Goal: Obtain resource: Obtain resource

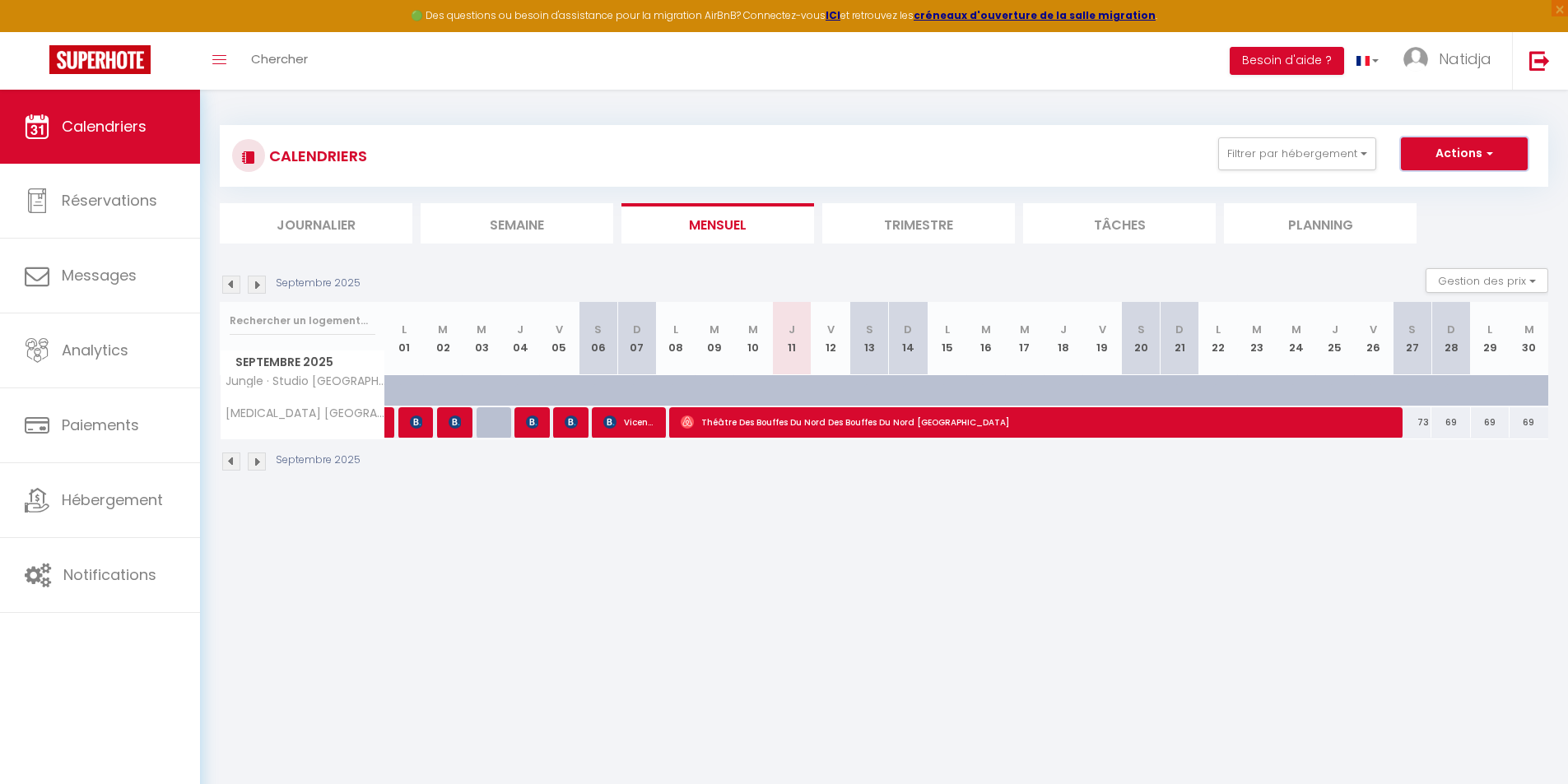
click at [1492, 150] on span "button" at bounding box center [1486, 153] width 10 height 17
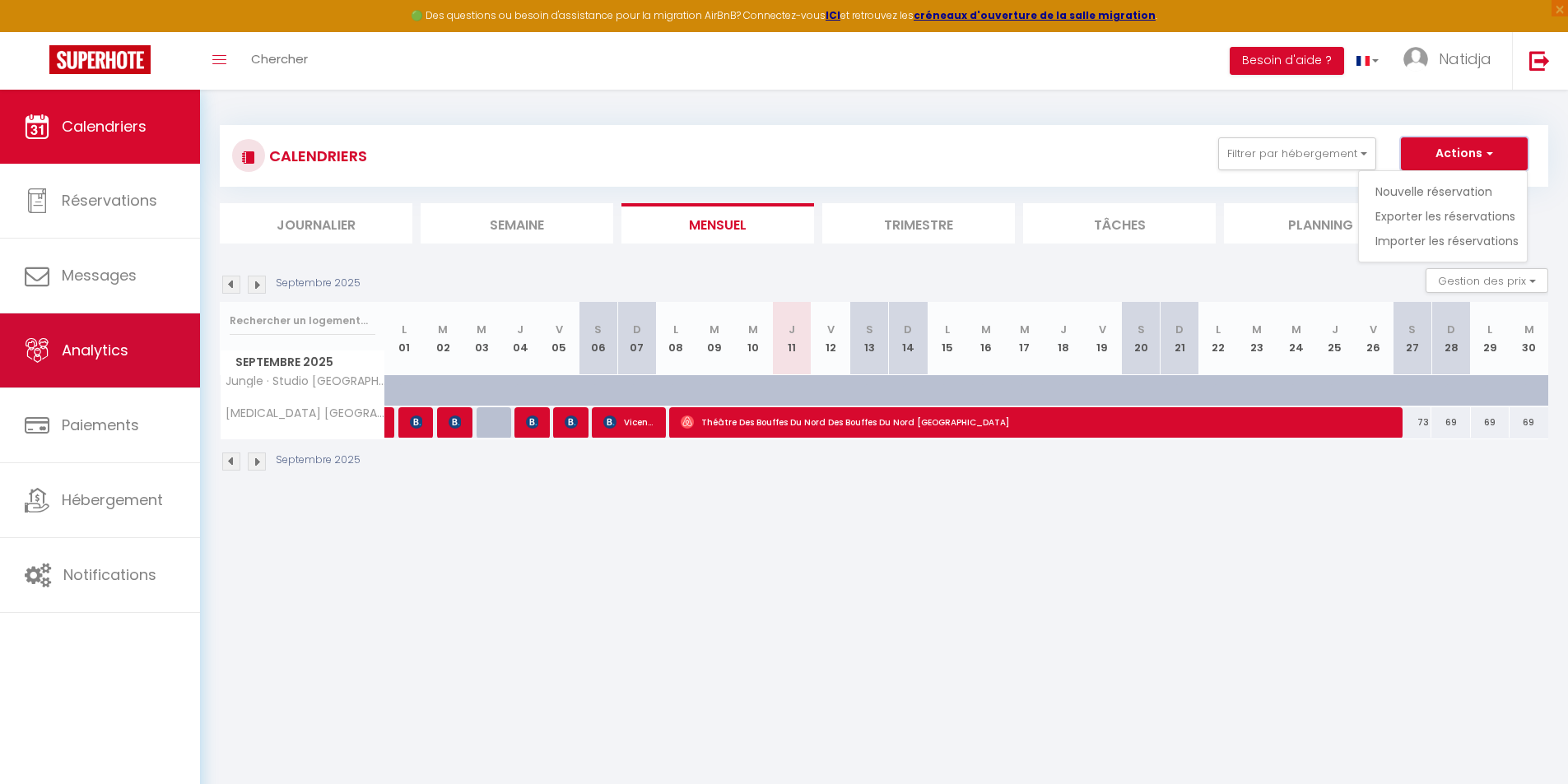
click at [83, 362] on link "Analytics" at bounding box center [99, 350] width 200 height 74
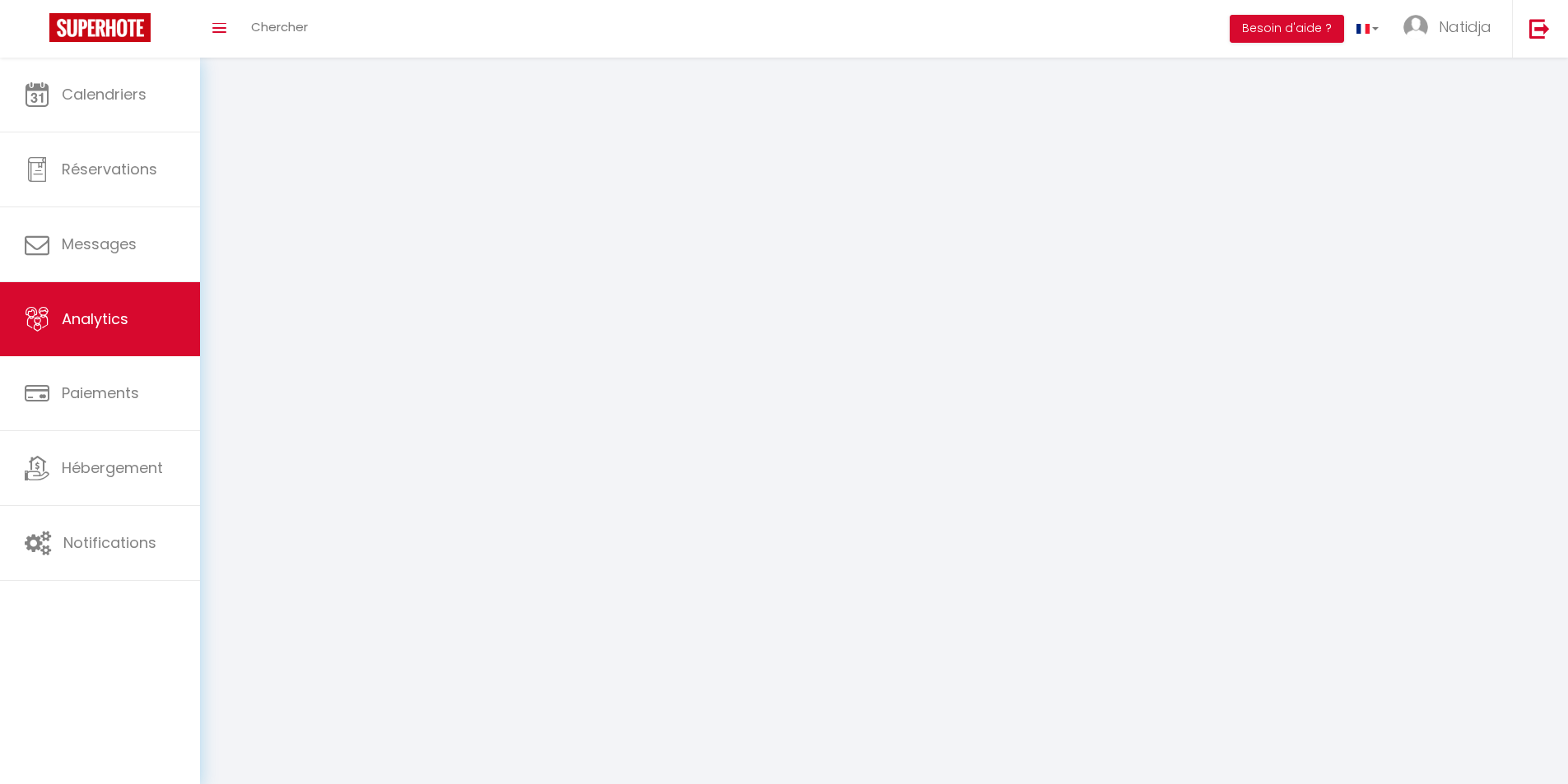
select select "2025"
select select "9"
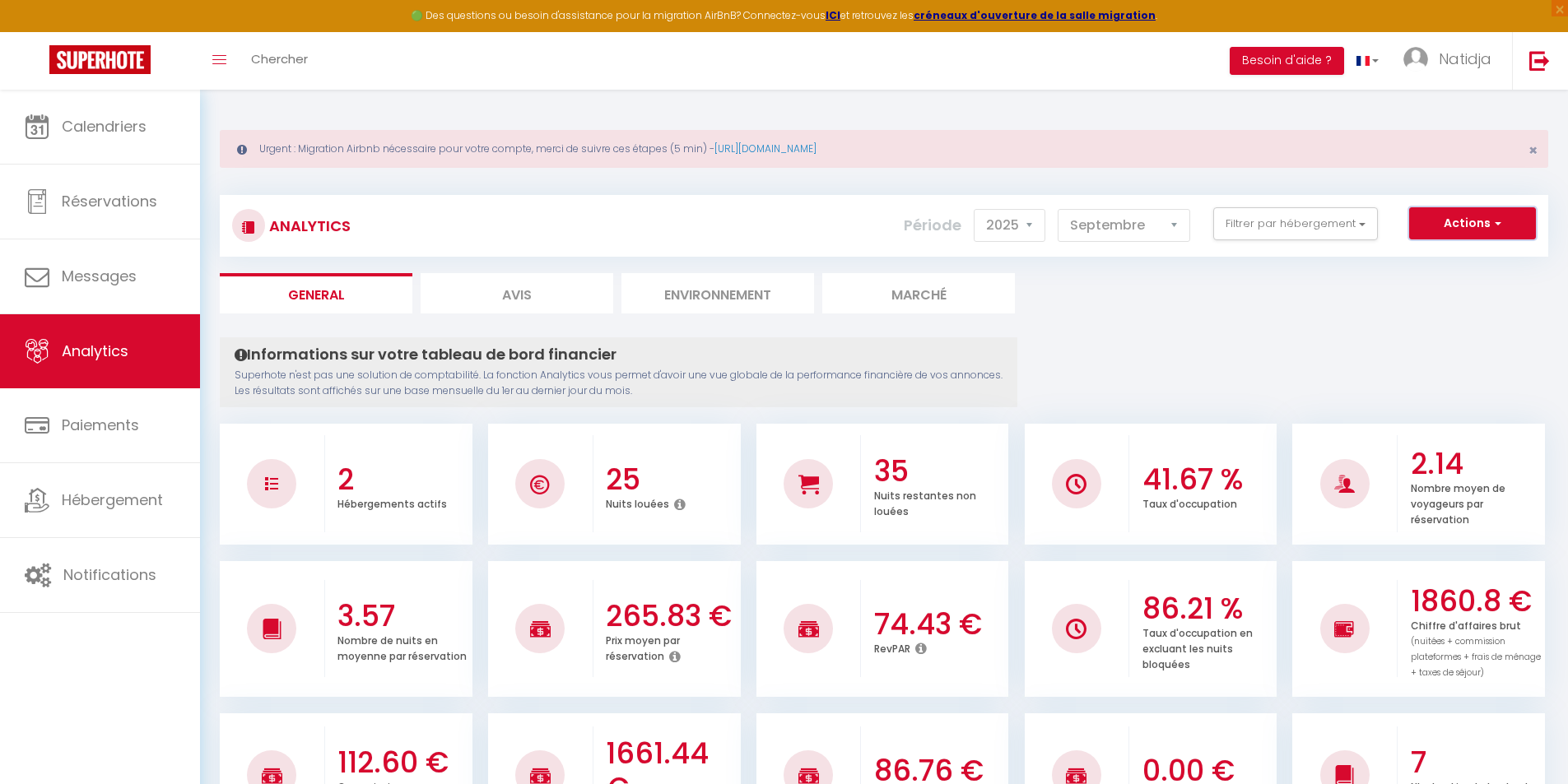
click at [1513, 220] on button "Actions" at bounding box center [1471, 223] width 127 height 33
click at [1139, 304] on ul "General Avis Environnement Marché" at bounding box center [883, 293] width 1328 height 40
click at [1330, 224] on button "Filtrer par hébergement" at bounding box center [1295, 223] width 164 height 33
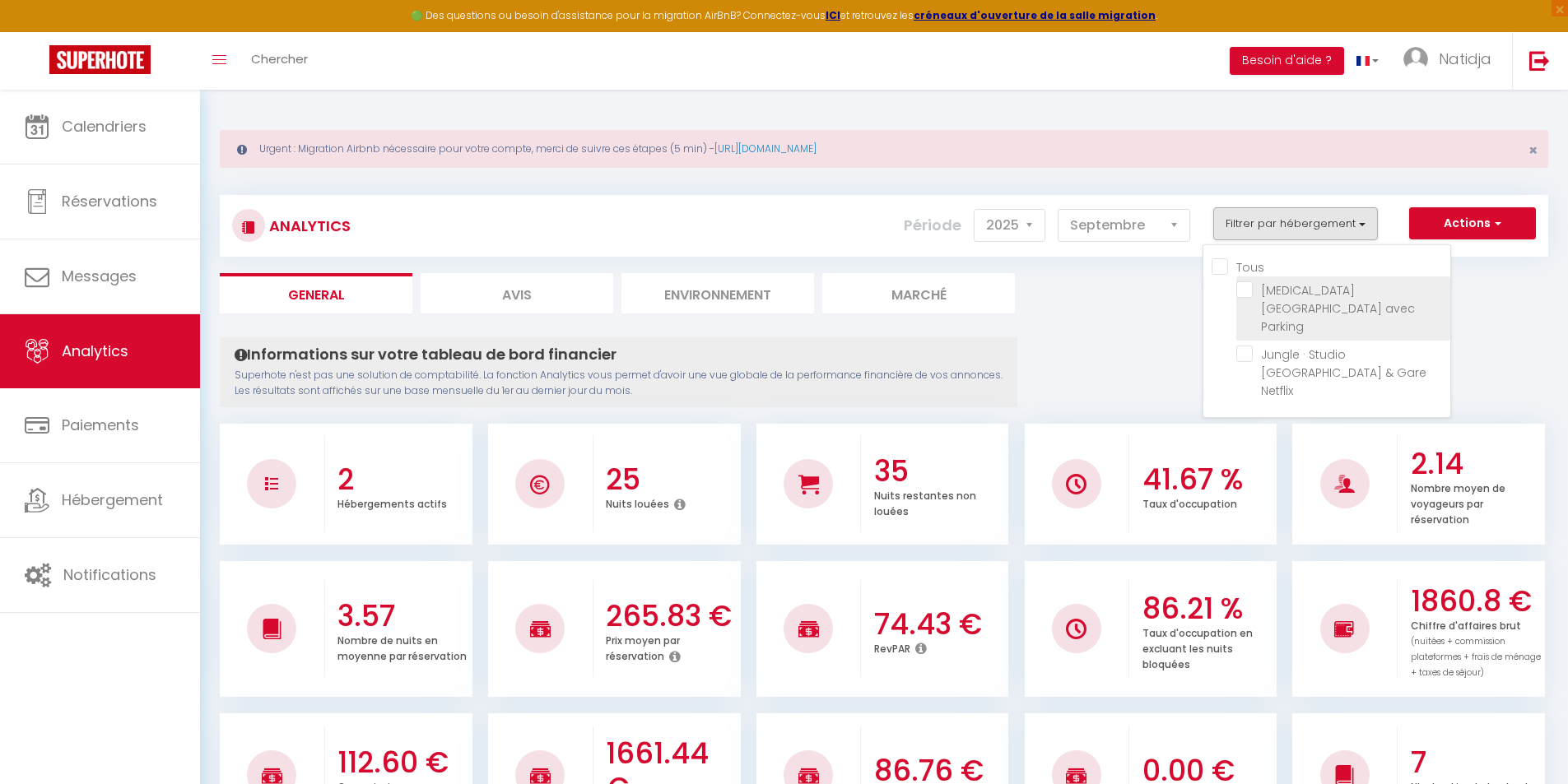
click at [1243, 289] on Parking "checkbox" at bounding box center [1343, 290] width 214 height 17
checkbox Parking "true"
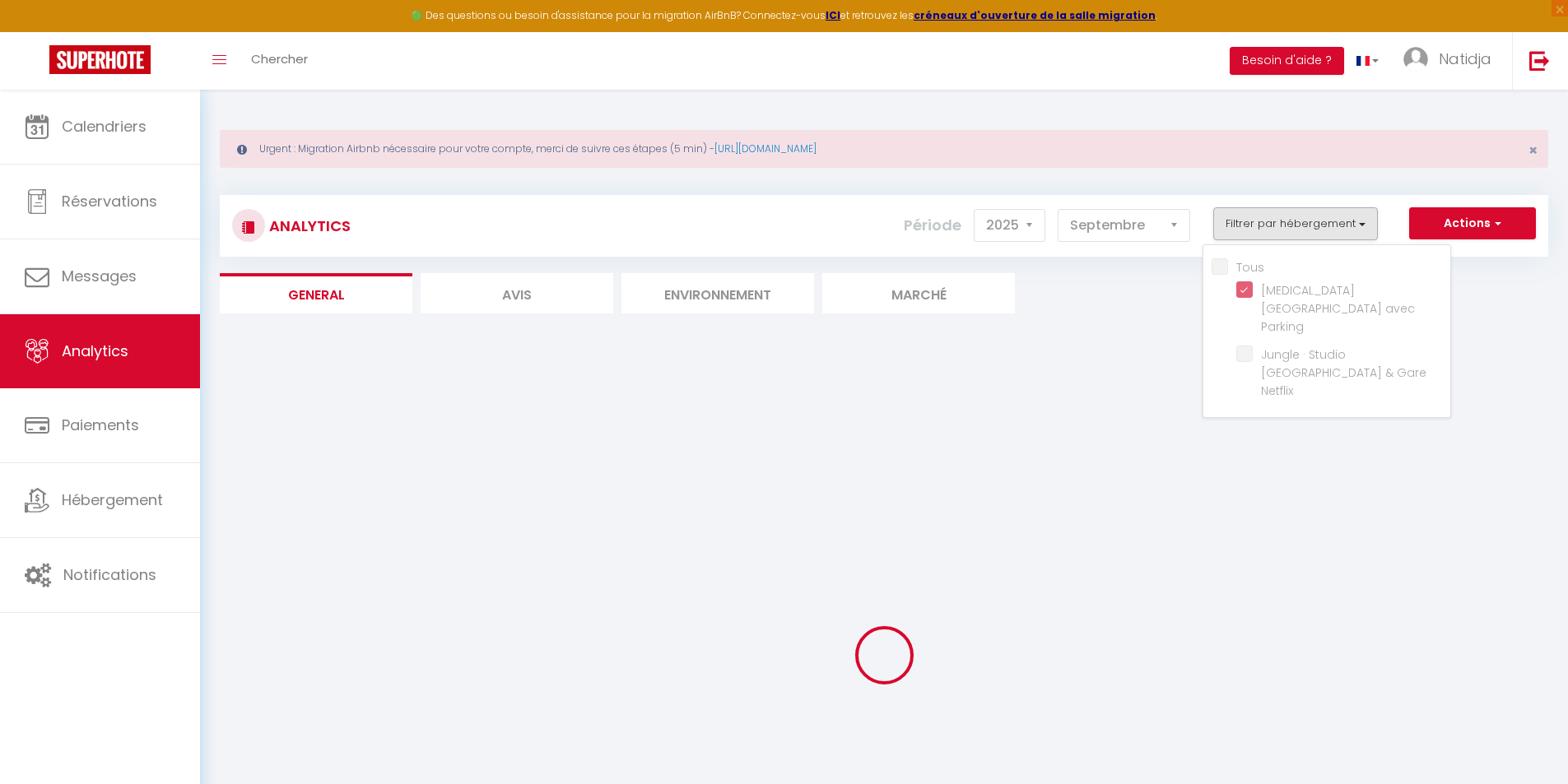
checkbox Netflix "false"
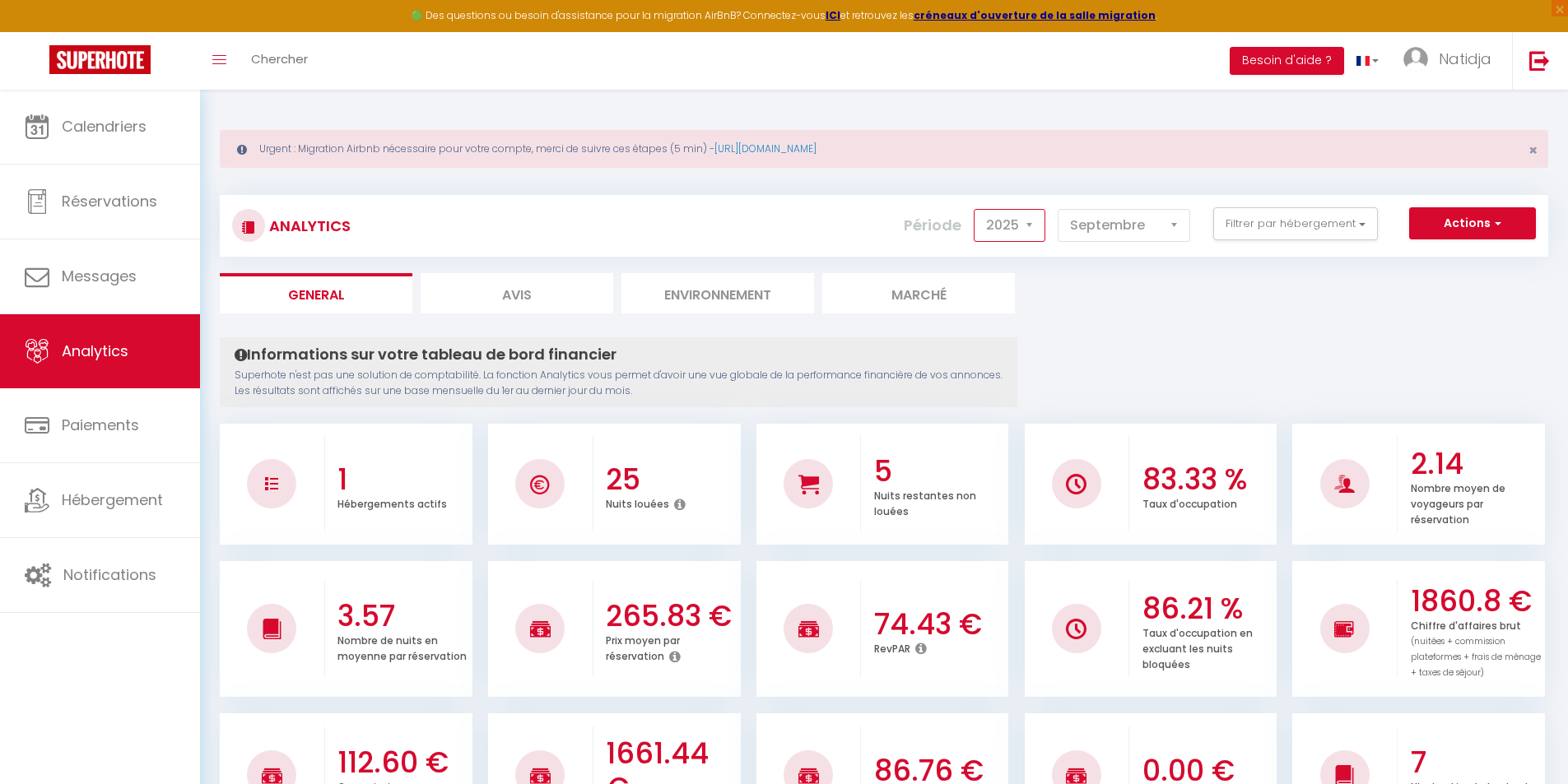
click at [1020, 219] on select "2014 2015 2016 2017 2018 2019 2020 2021 2022 2023 2024 2025 2026 2027" at bounding box center [1009, 225] width 71 height 33
click at [975, 209] on select "2014 2015 2016 2017 2018 2019 2020 2021 2022 2023 2024 2025 2026 2027" at bounding box center [1009, 225] width 71 height 33
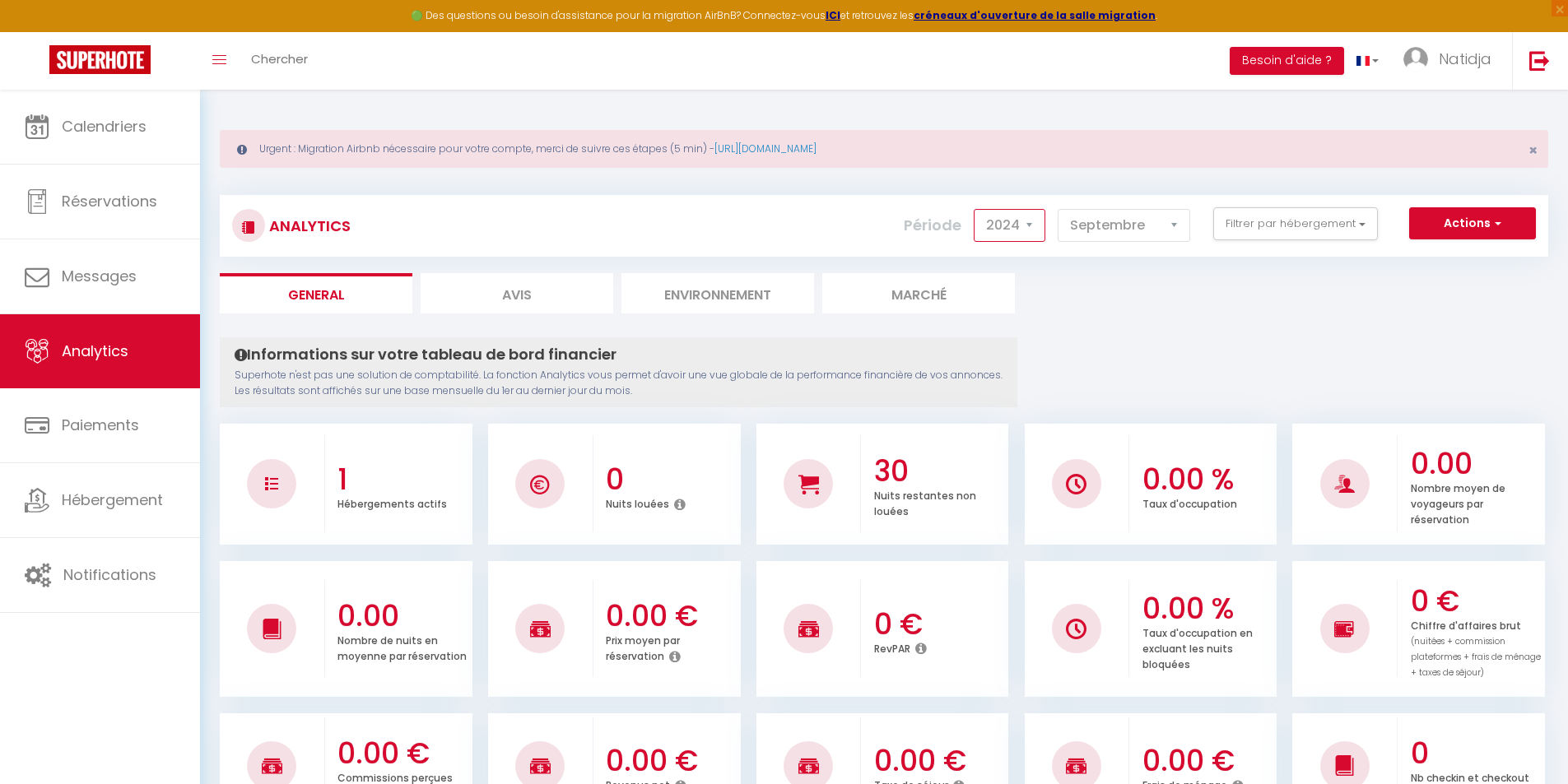
click at [1020, 224] on select "2014 2015 2016 2017 2018 2019 2020 2021 2022 2023 2024 2025 2026 2027" at bounding box center [1009, 225] width 71 height 33
select select "2025"
click at [975, 209] on select "2014 2015 2016 2017 2018 2019 2020 2021 2022 2023 2024 2025 2026 2027" at bounding box center [1009, 225] width 71 height 33
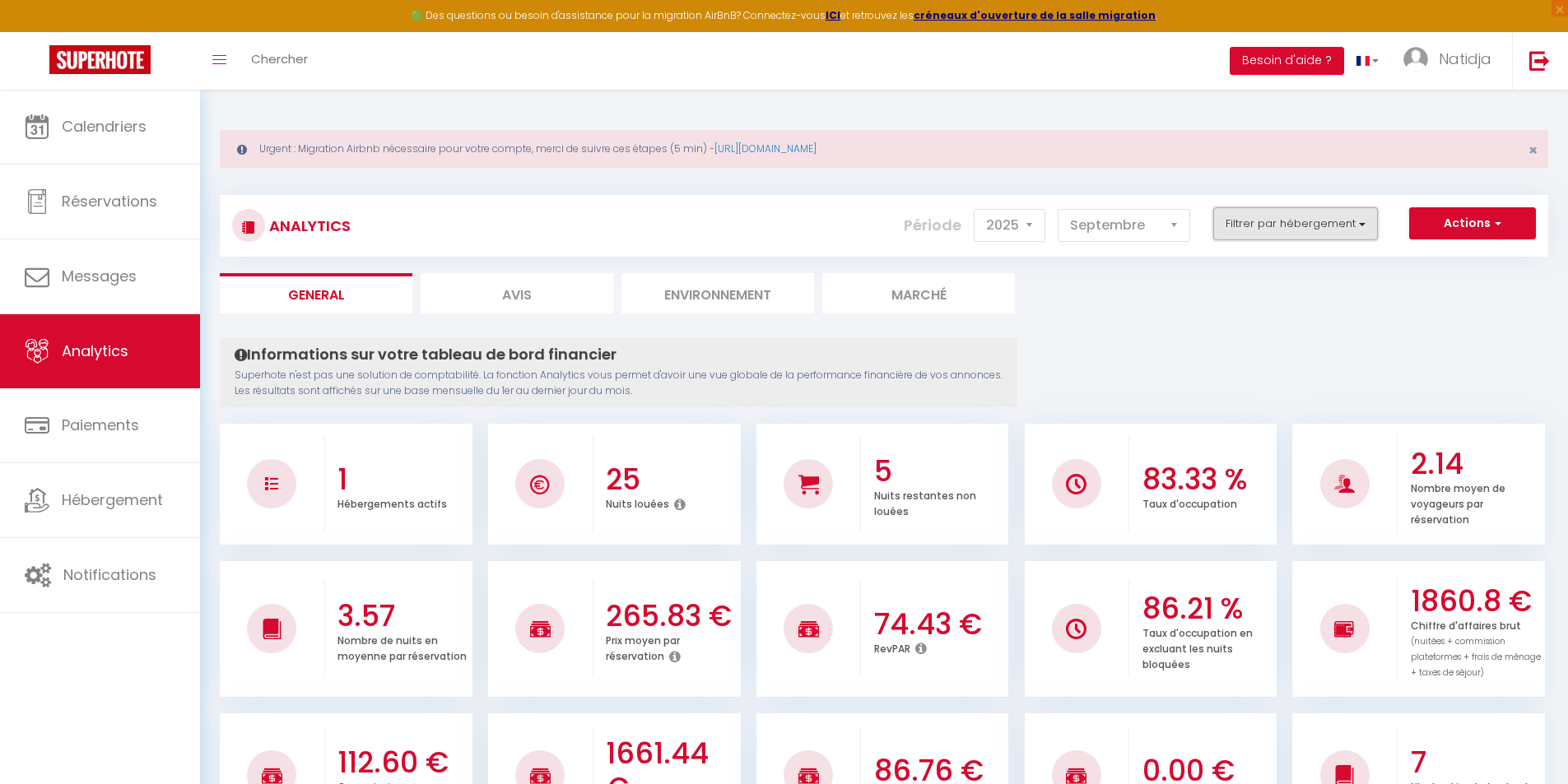
click at [1316, 220] on button "Filtrer par hébergement" at bounding box center [1295, 223] width 164 height 33
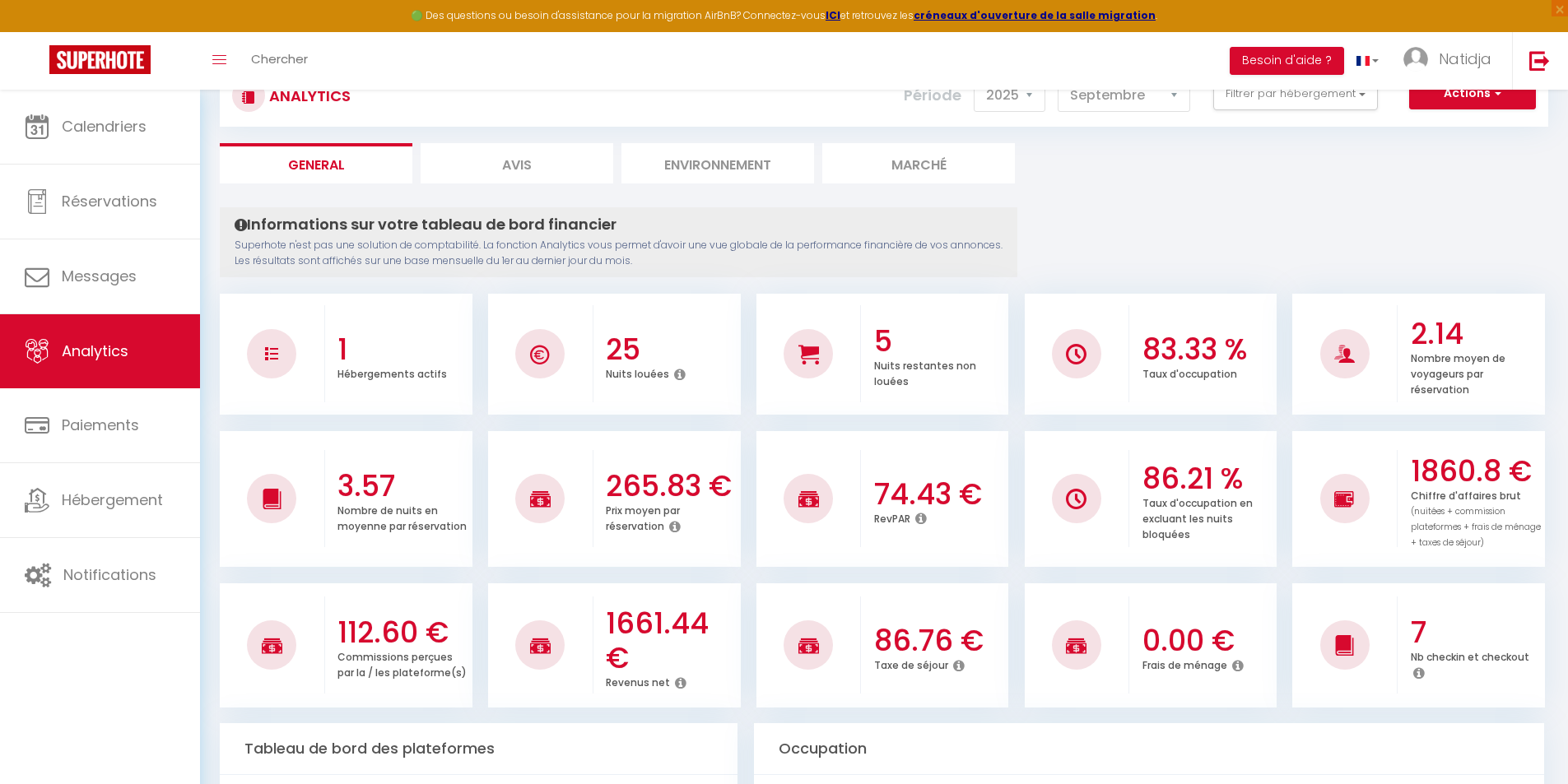
scroll to position [83, 0]
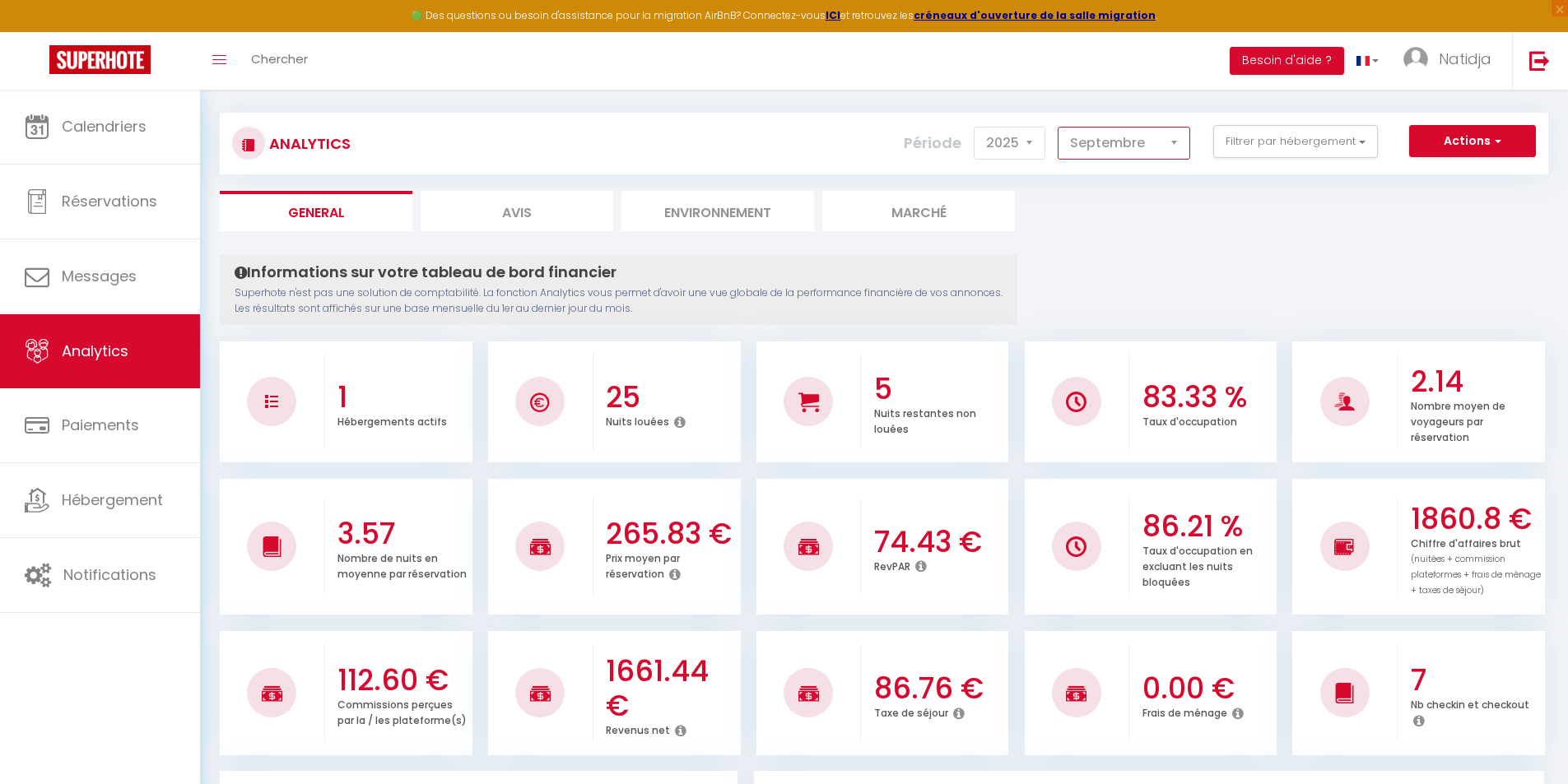
click at [1153, 150] on select "[PERSON_NAME] Mars [PERSON_NAME] Juin Juillet Août Septembre Octobre Novembre D…" at bounding box center [1123, 143] width 132 height 33
click at [1058, 127] on select "[PERSON_NAME] Mars [PERSON_NAME] Juin Juillet Août Septembre Octobre Novembre D…" at bounding box center [1123, 143] width 132 height 33
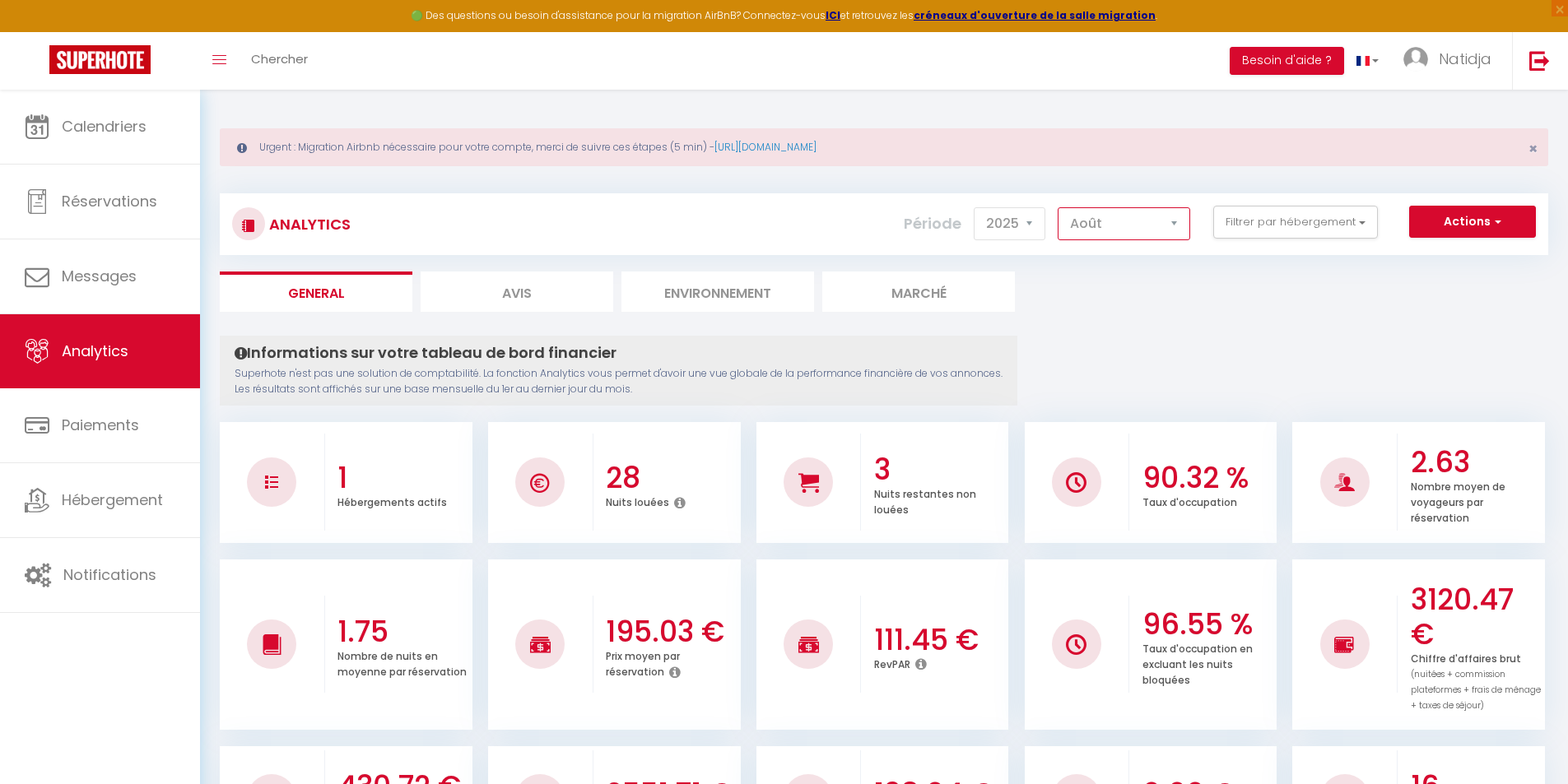
scroll to position [0, 0]
click at [1100, 231] on select "[PERSON_NAME] Mars [PERSON_NAME] Juin Juillet Août Septembre Octobre Novembre D…" at bounding box center [1123, 225] width 132 height 33
click at [1058, 209] on select "[PERSON_NAME] Mars [PERSON_NAME] Juin Juillet Août Septembre Octobre Novembre D…" at bounding box center [1123, 225] width 132 height 33
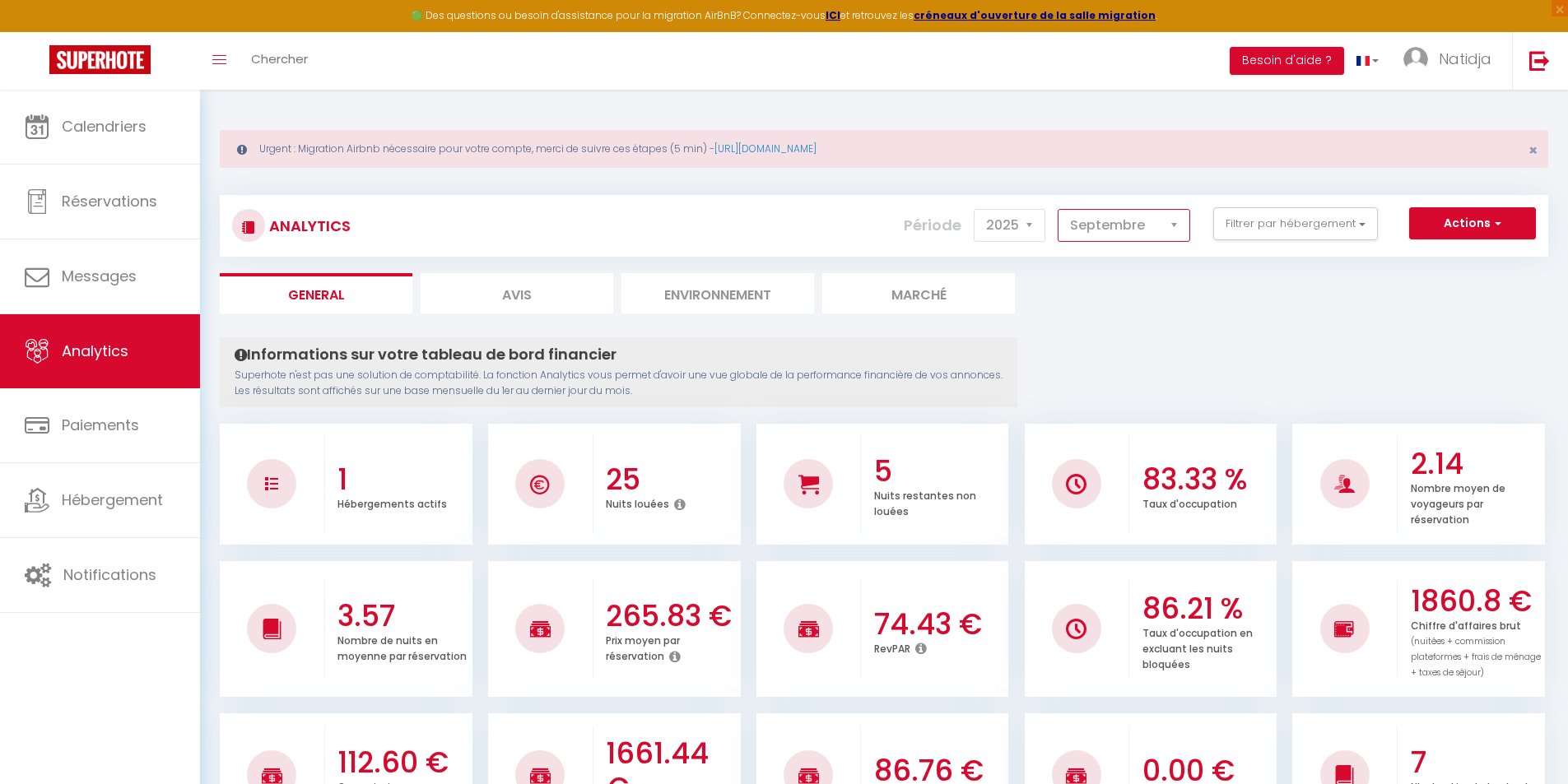
click at [1177, 222] on select "[PERSON_NAME] Mars [PERSON_NAME] Juin Juillet Août Septembre Octobre Novembre D…" at bounding box center [1123, 225] width 132 height 33
click at [1058, 209] on select "[PERSON_NAME] Mars [PERSON_NAME] Juin Juillet Août Septembre Octobre Novembre D…" at bounding box center [1123, 225] width 132 height 33
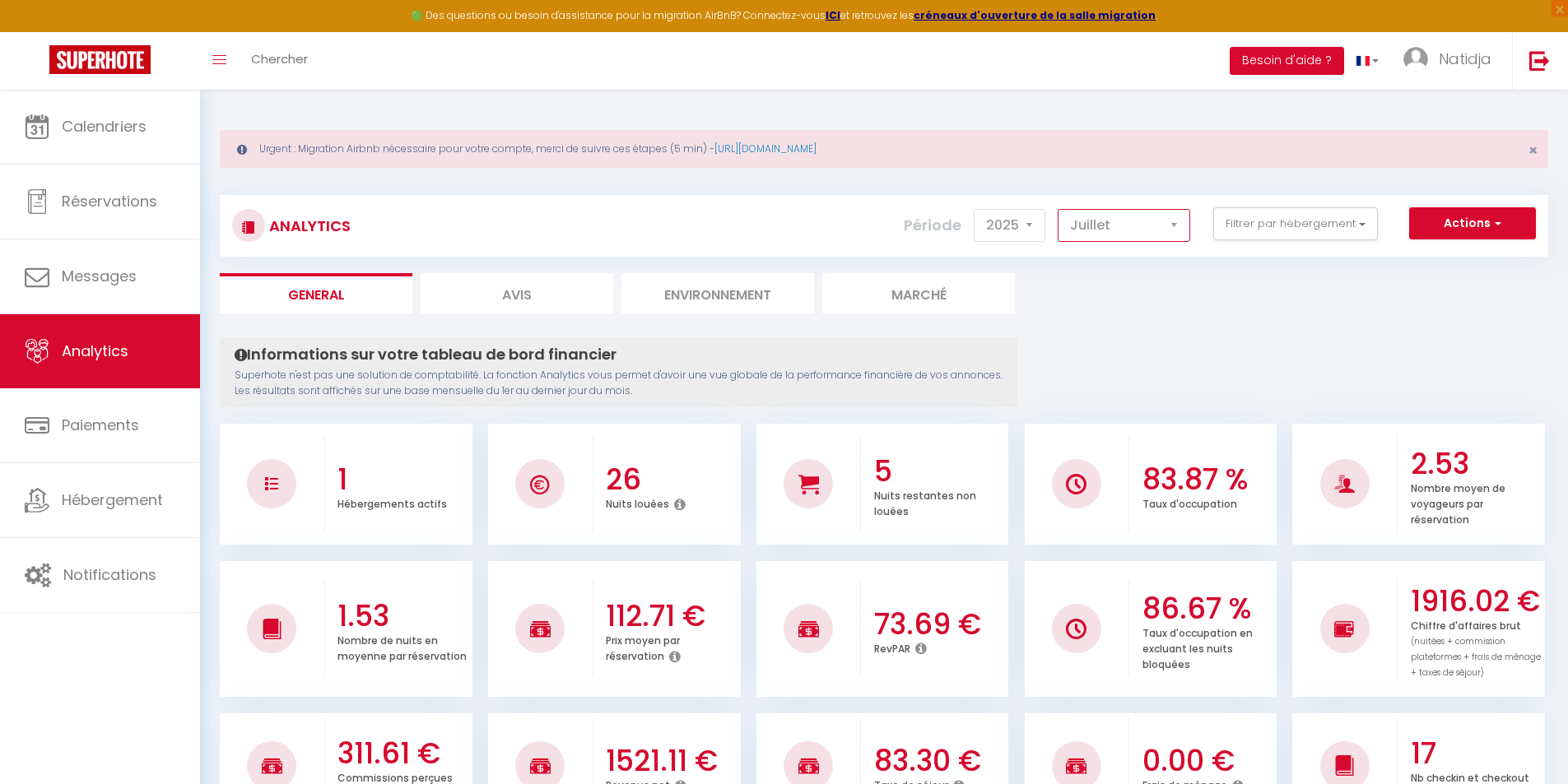
click at [1180, 230] on select "[PERSON_NAME] Mars [PERSON_NAME] Juin Juillet Août Septembre Octobre Novembre D…" at bounding box center [1123, 225] width 132 height 33
click at [1058, 209] on select "[PERSON_NAME] Mars [PERSON_NAME] Juin Juillet Août Septembre Octobre Novembre D…" at bounding box center [1123, 225] width 132 height 33
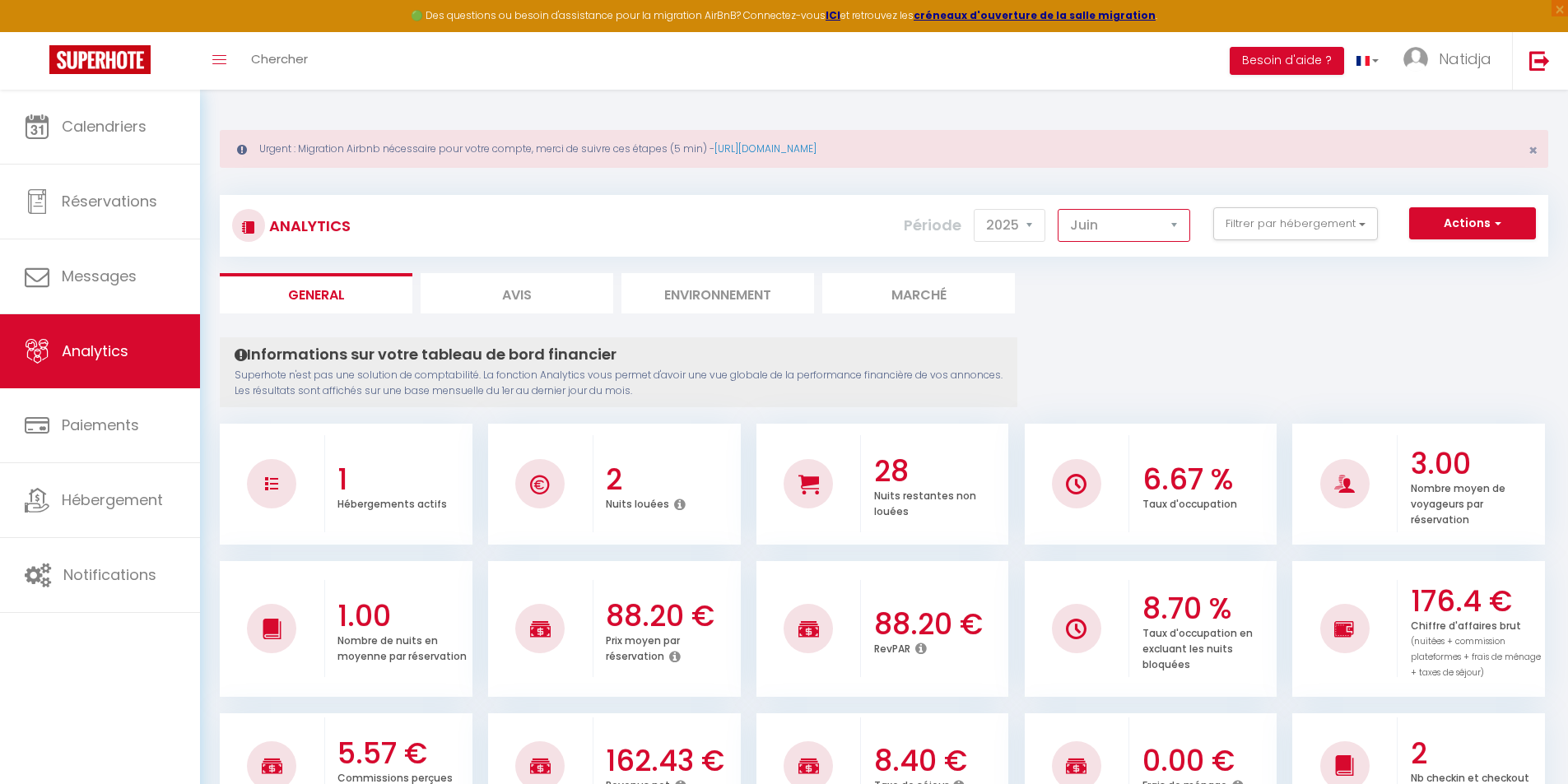
click at [1173, 232] on select "[PERSON_NAME] Mars [PERSON_NAME] Juin Juillet Août Septembre Octobre Novembre D…" at bounding box center [1123, 225] width 132 height 33
click at [1058, 209] on select "[PERSON_NAME] Mars [PERSON_NAME] Juin Juillet Août Septembre Octobre Novembre D…" at bounding box center [1123, 225] width 132 height 33
click at [1179, 223] on select "[PERSON_NAME] Mars [PERSON_NAME] Juin Juillet Août Septembre Octobre Novembre D…" at bounding box center [1123, 225] width 132 height 33
click at [1058, 209] on select "[PERSON_NAME] Mars [PERSON_NAME] Juin Juillet Août Septembre Octobre Novembre D…" at bounding box center [1123, 225] width 132 height 33
click at [1165, 218] on select "[PERSON_NAME] Mars [PERSON_NAME] Juin Juillet Août Septembre Octobre Novembre D…" at bounding box center [1123, 225] width 132 height 33
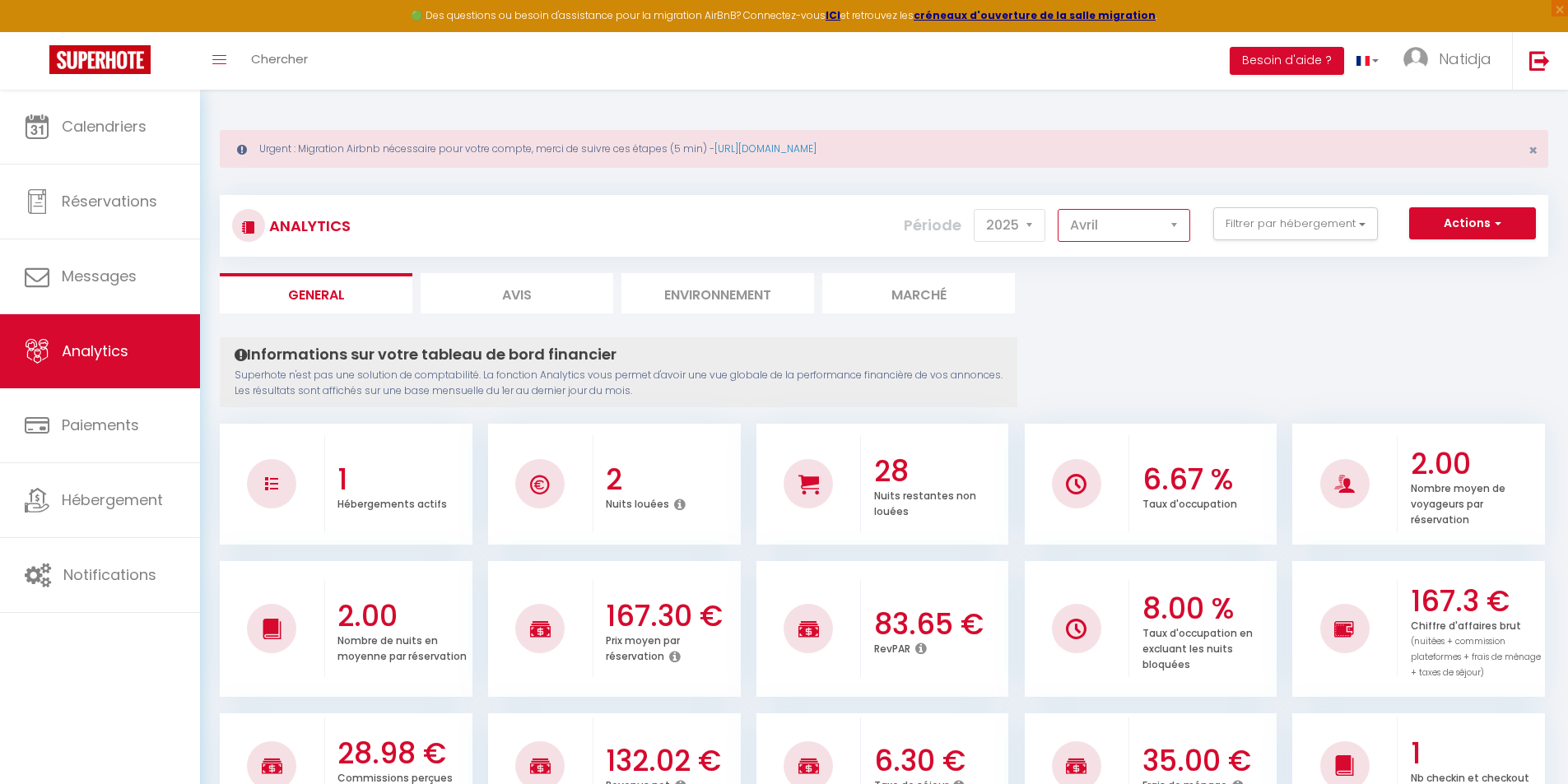
select select "3"
click at [1058, 209] on select "[PERSON_NAME] Mars [PERSON_NAME] Juin Juillet Août Septembre Octobre Novembre D…" at bounding box center [1123, 225] width 132 height 33
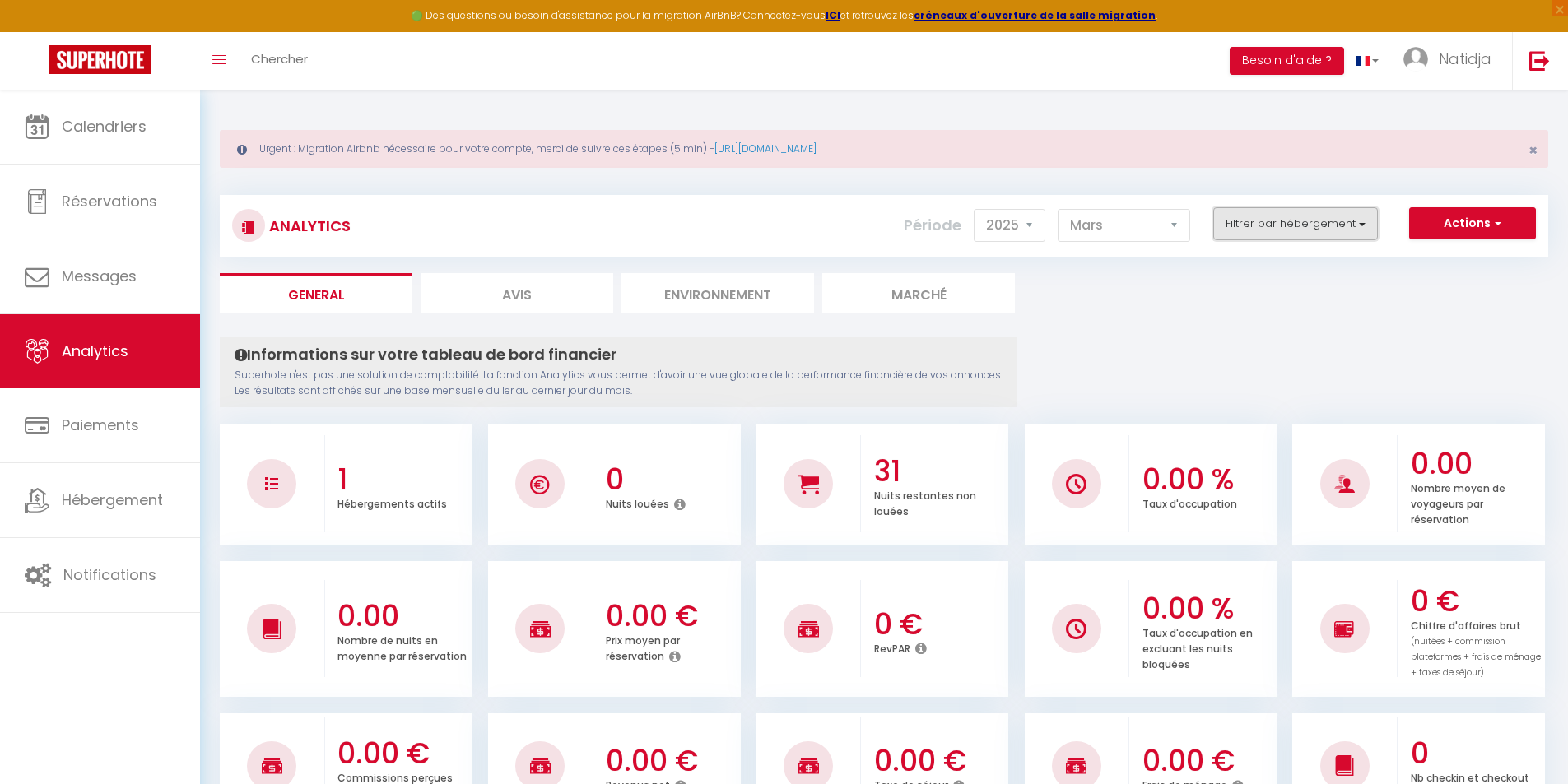
click at [1333, 230] on button "Filtrer par hébergement" at bounding box center [1295, 223] width 164 height 33
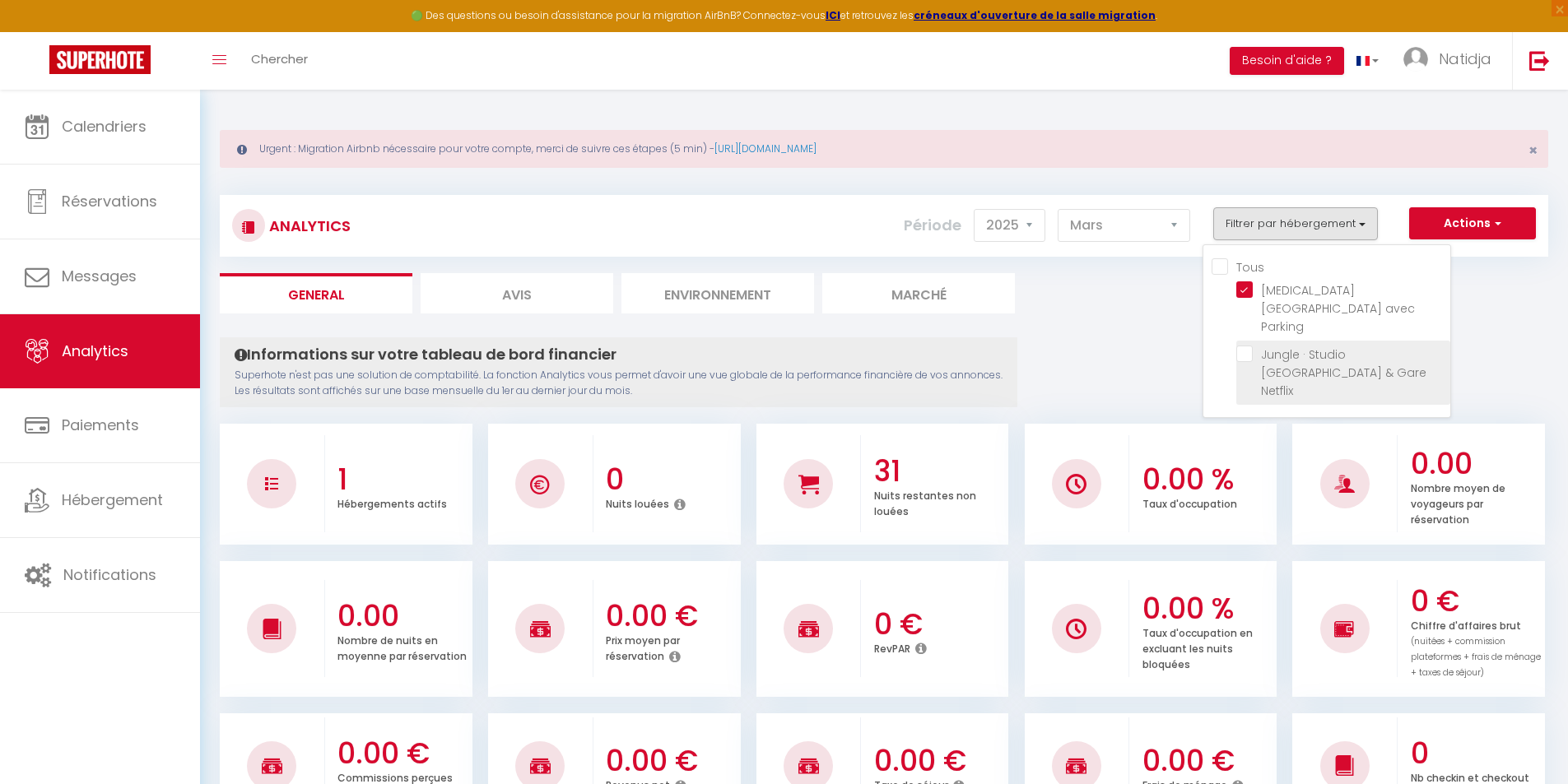
click at [1241, 345] on Netflix "checkbox" at bounding box center [1343, 354] width 214 height 17
checkbox Netflix "true"
checkbox input "true"
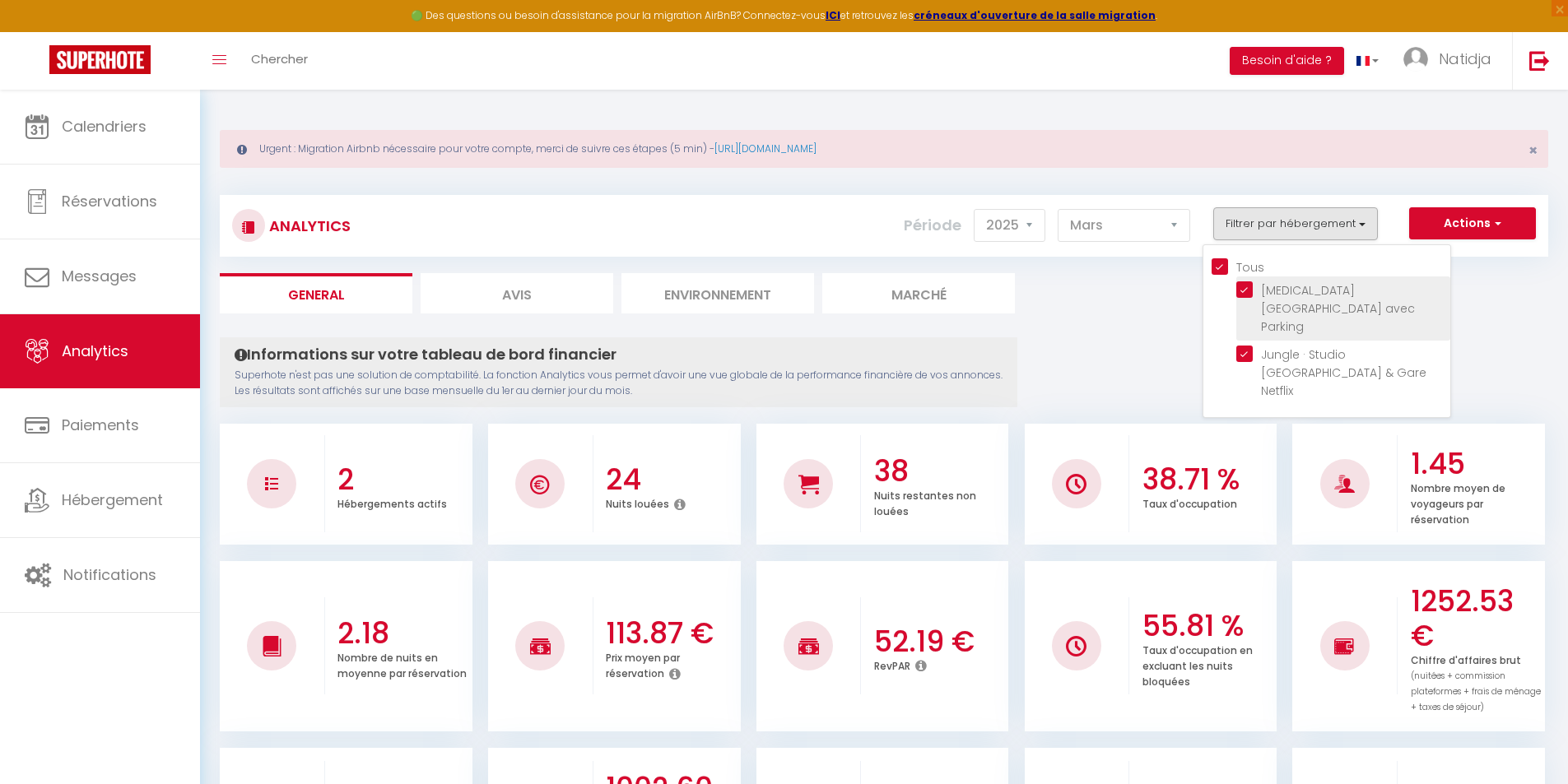
click at [1243, 291] on Parking "checkbox" at bounding box center [1343, 290] width 214 height 17
checkbox Parking "false"
checkbox input "false"
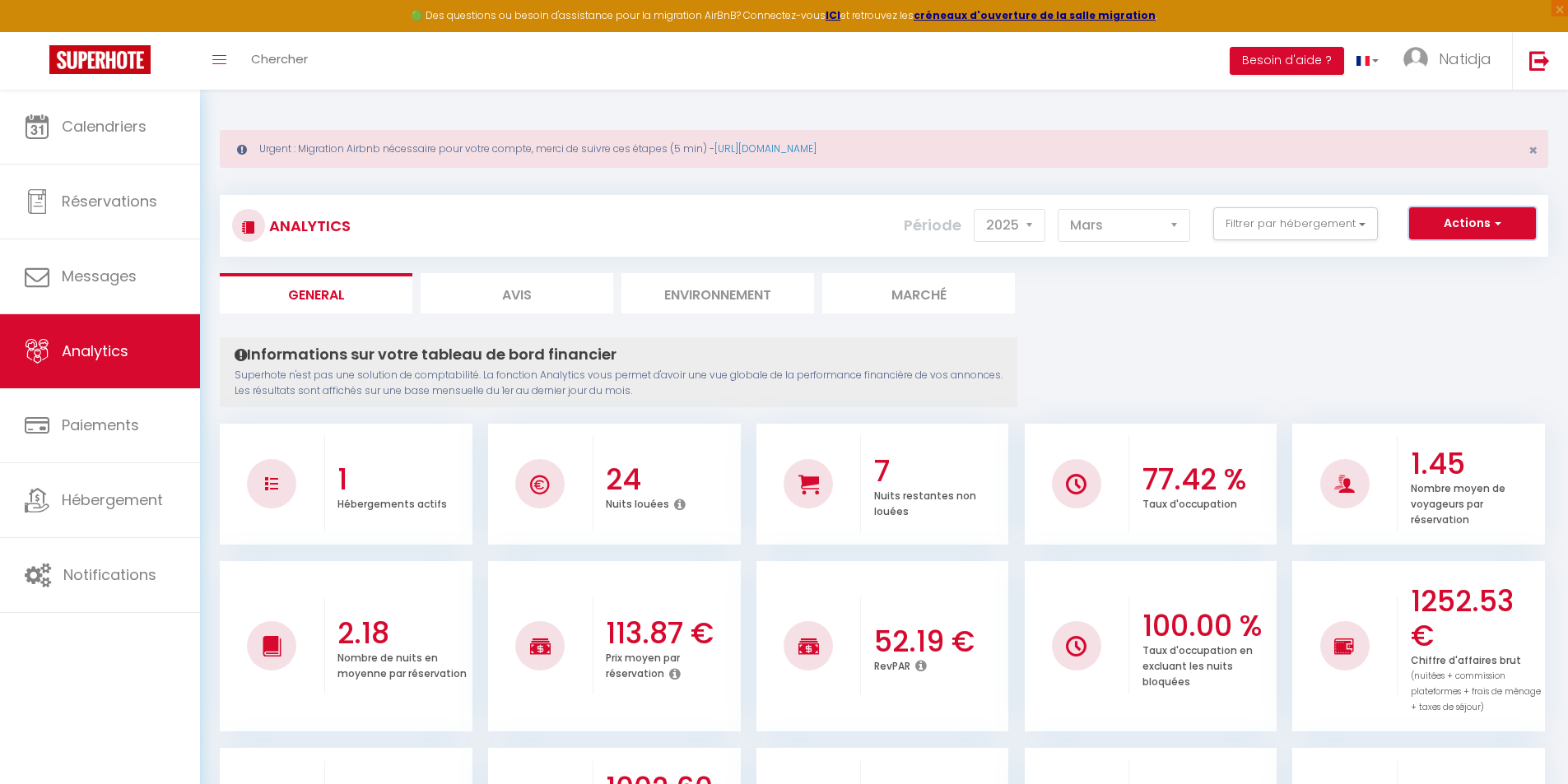
click at [1519, 222] on button "Actions" at bounding box center [1471, 223] width 127 height 33
click at [1394, 303] on link "Génération SuperExtractor" at bounding box center [1431, 301] width 208 height 22
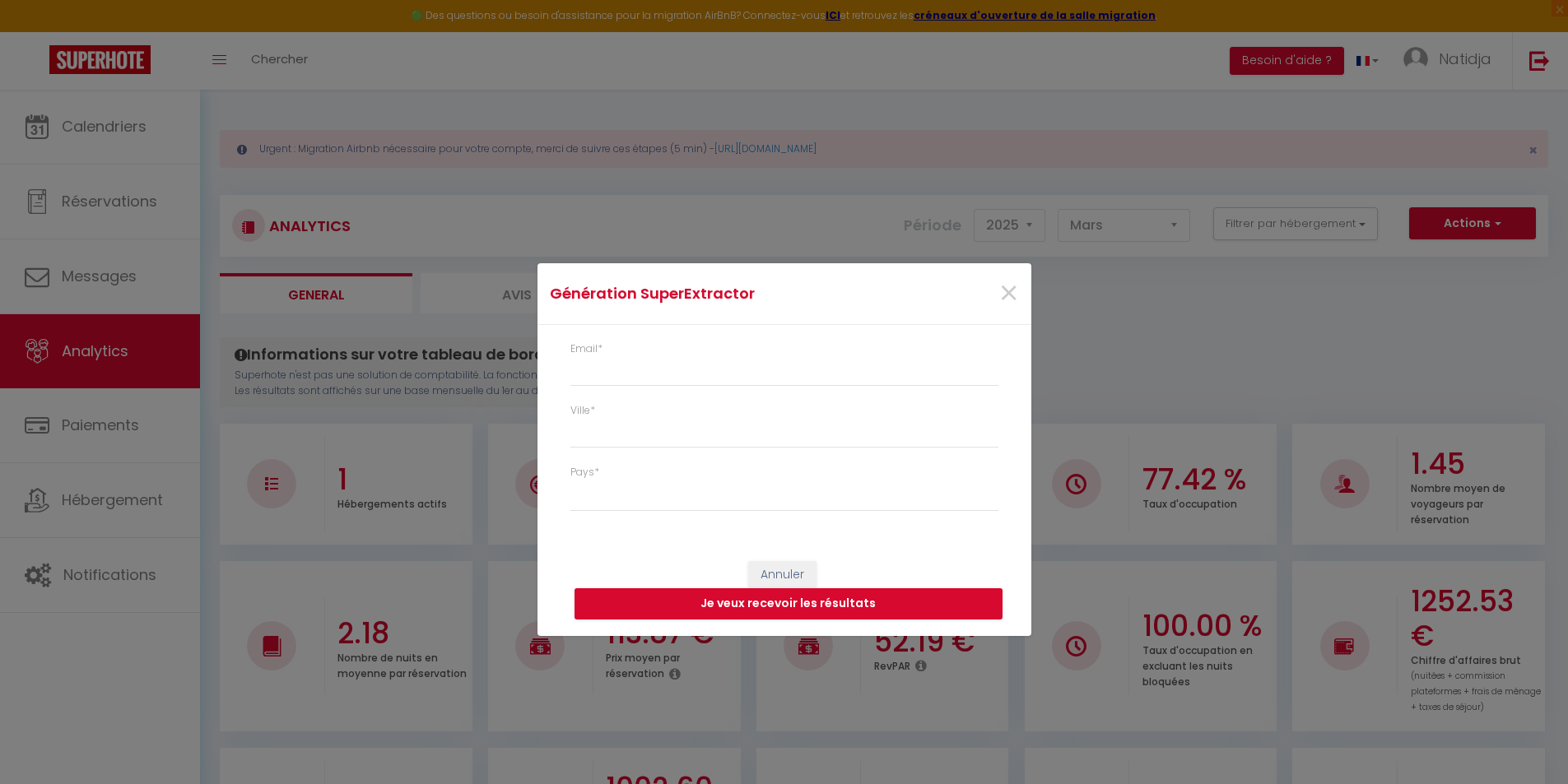
type input "[EMAIL_ADDRESS][DOMAIN_NAME]"
select select
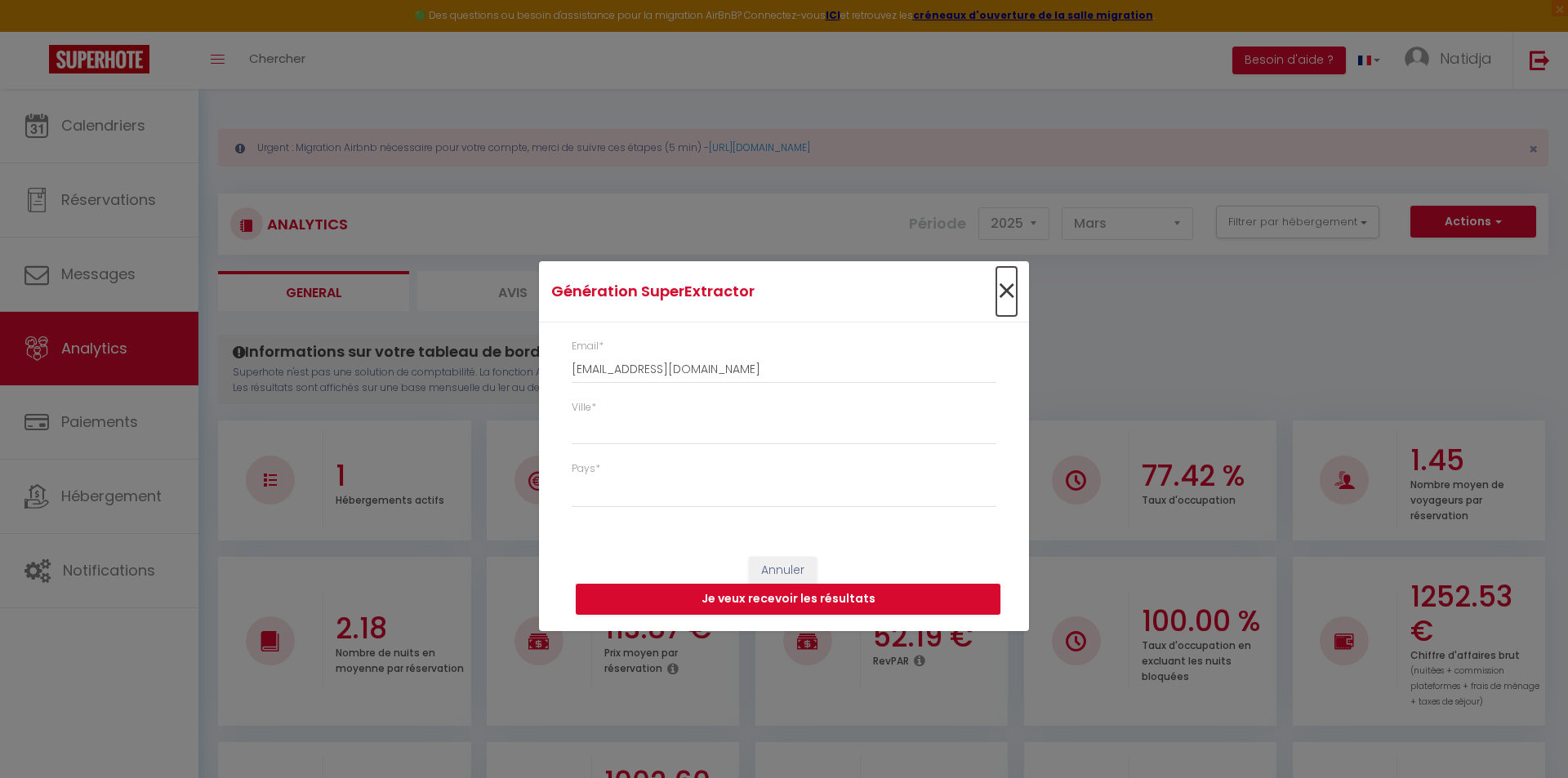
click at [1008, 290] on span "×" at bounding box center [1007, 291] width 20 height 49
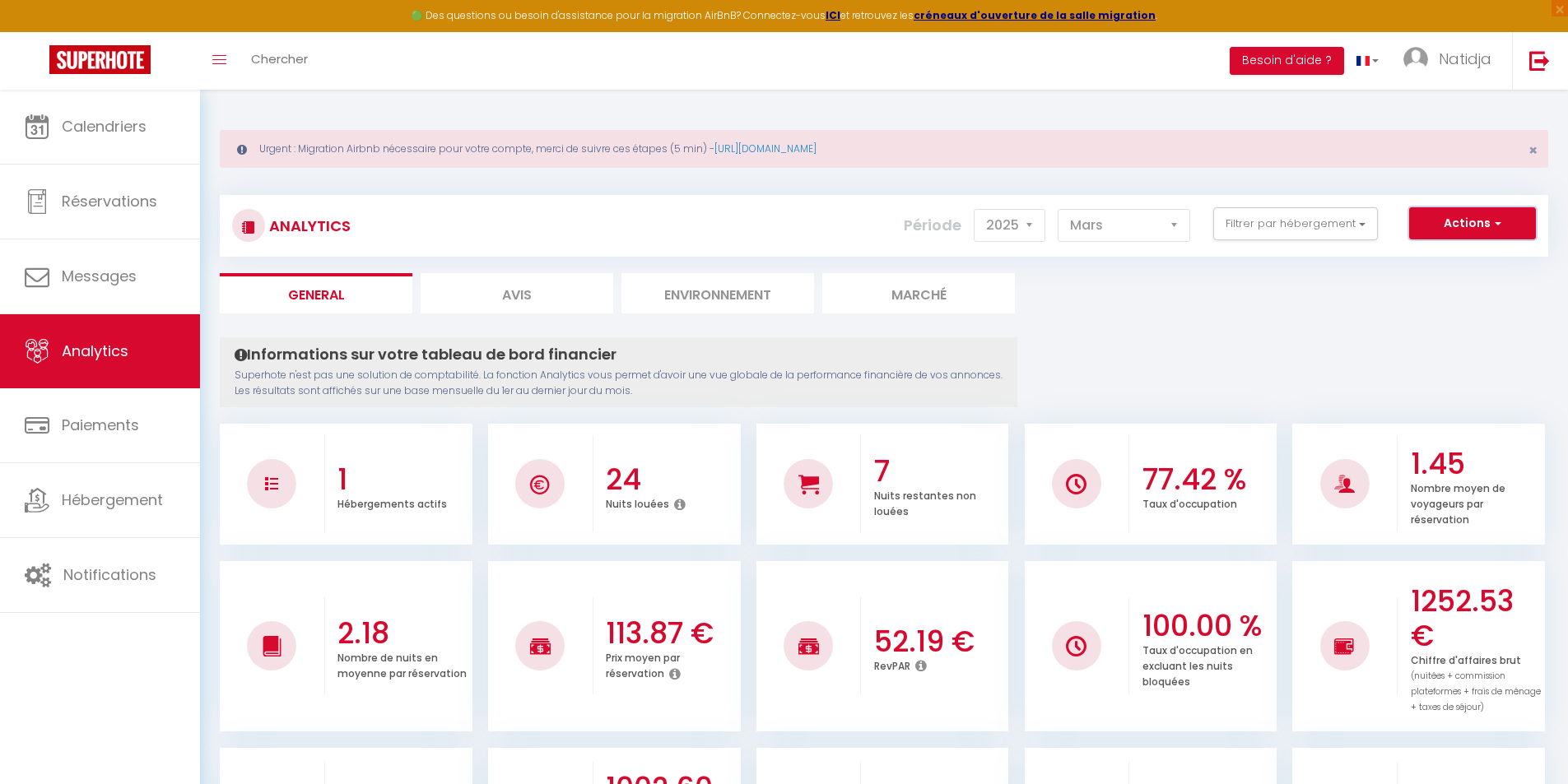
click at [1512, 229] on button "Actions" at bounding box center [1471, 223] width 127 height 33
click at [1423, 278] on link "Génération SuperAnalyzer" at bounding box center [1431, 280] width 208 height 22
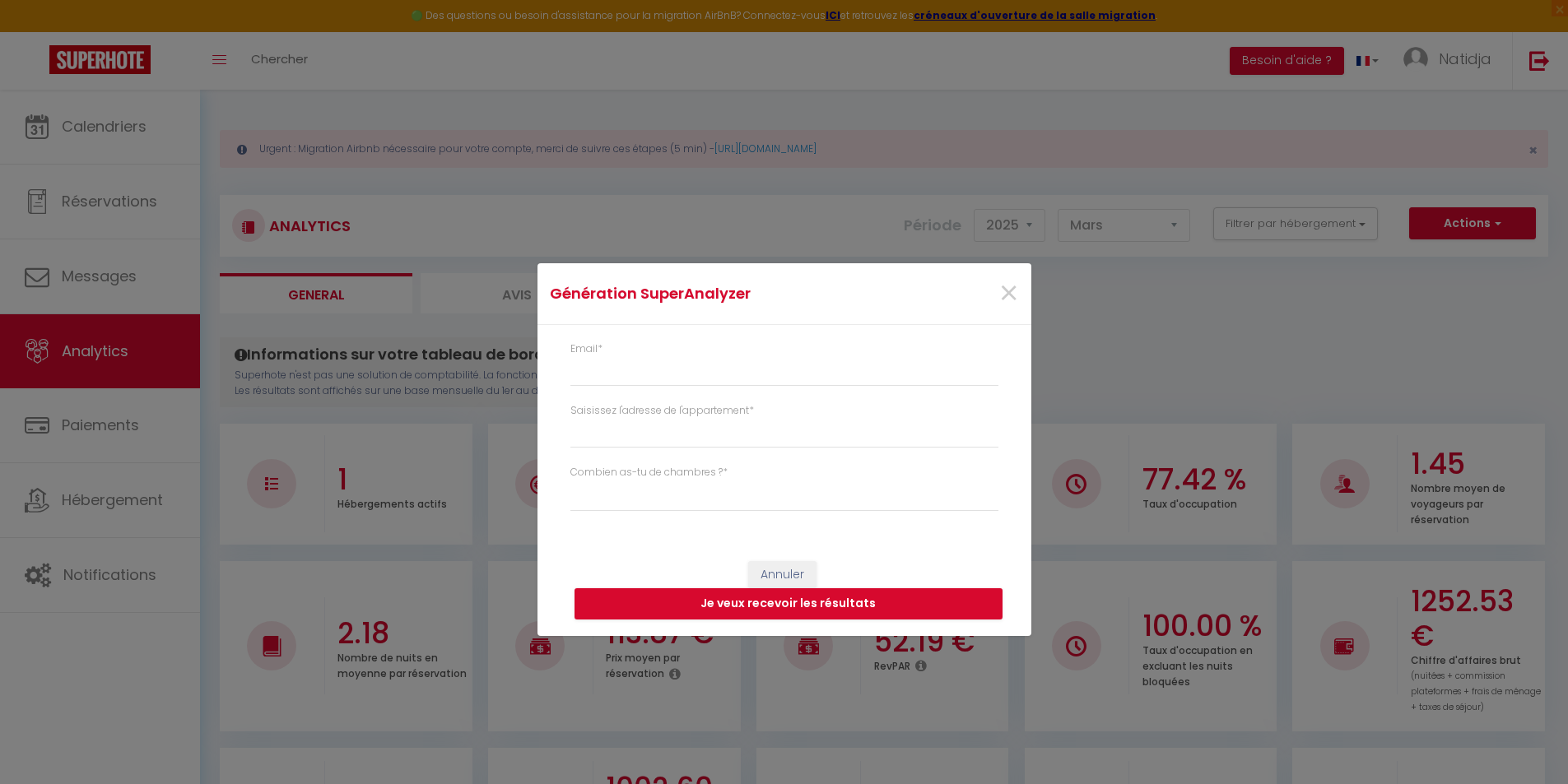
type input "[EMAIL_ADDRESS][DOMAIN_NAME]"
select select
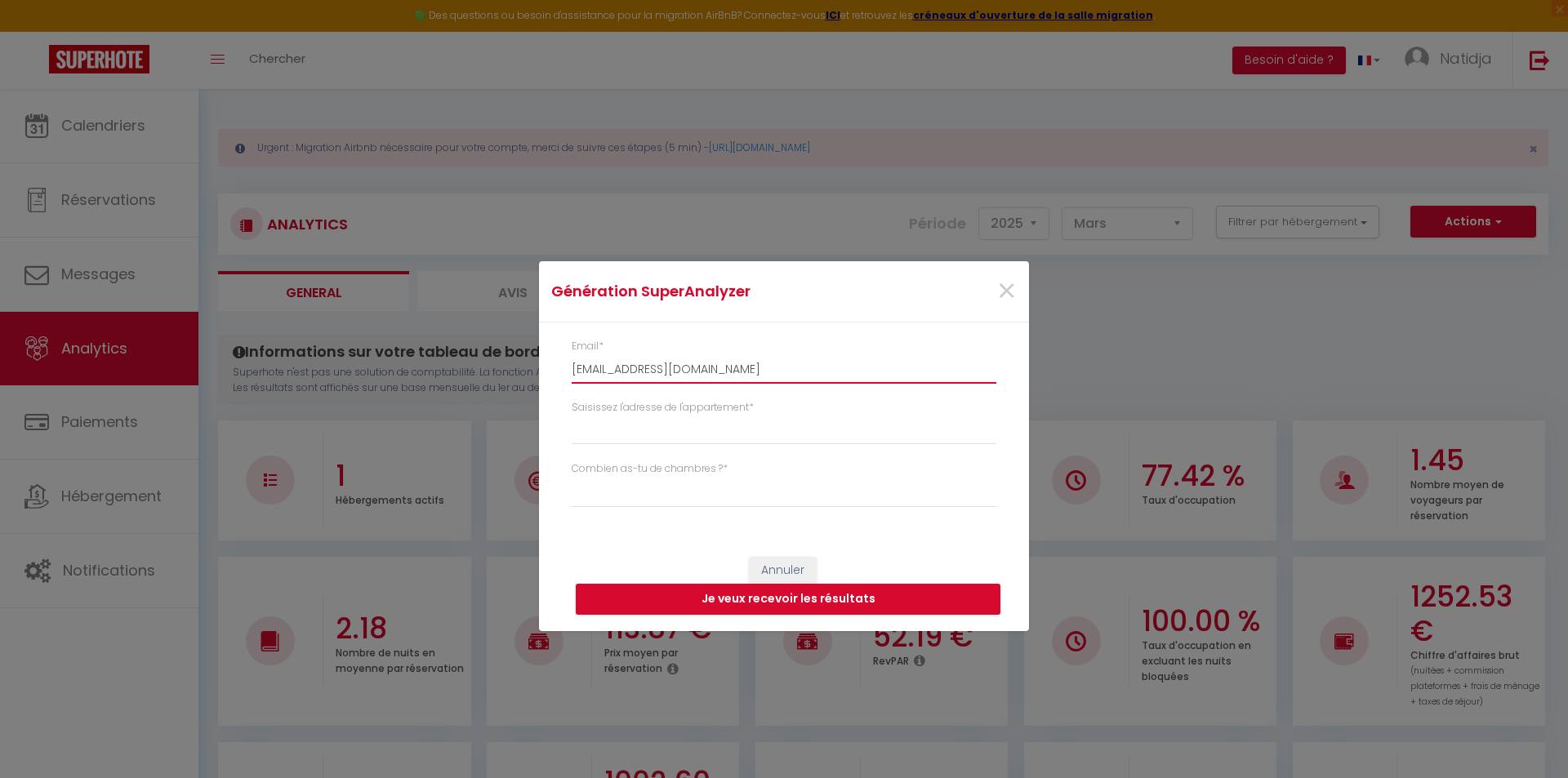
drag, startPoint x: 690, startPoint y: 364, endPoint x: 567, endPoint y: 352, distance: 123.6
click at [549, 355] on div "Email * [EMAIL_ADDRESS][DOMAIN_NAME] Saisissez l'adresse de l'appartement * Com…" at bounding box center [784, 431] width 490 height 218
paste input "[EMAIL_ADDRESS][DOMAIN_NAME]"
type input "[EMAIL_ADDRESS][DOMAIN_NAME]"
select select
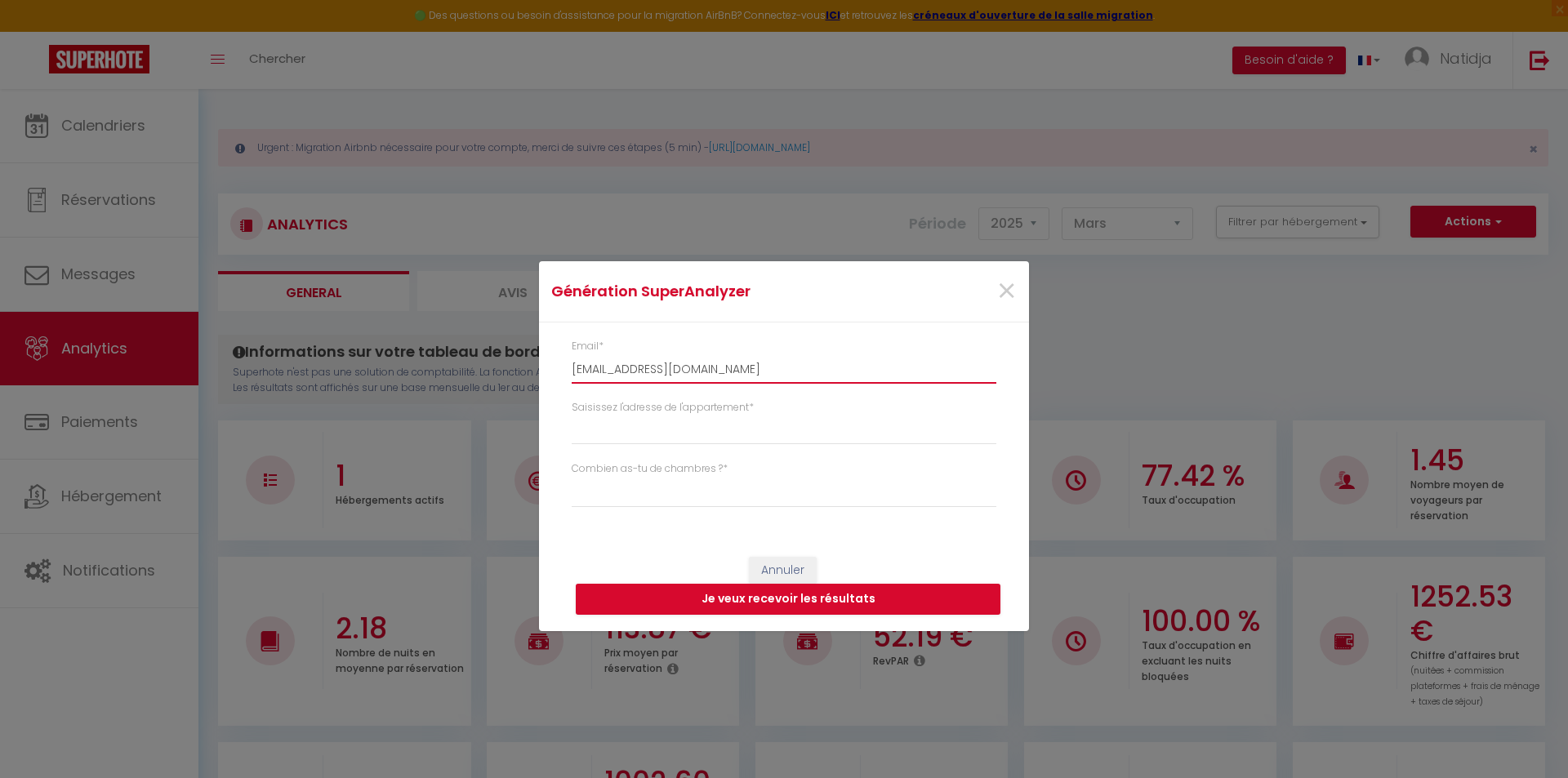
type input "[EMAIL_ADDRESS][DOMAIN_NAME]"
click at [601, 415] on input "Saisissez l'adresse de l'appartement *" at bounding box center [784, 430] width 425 height 30
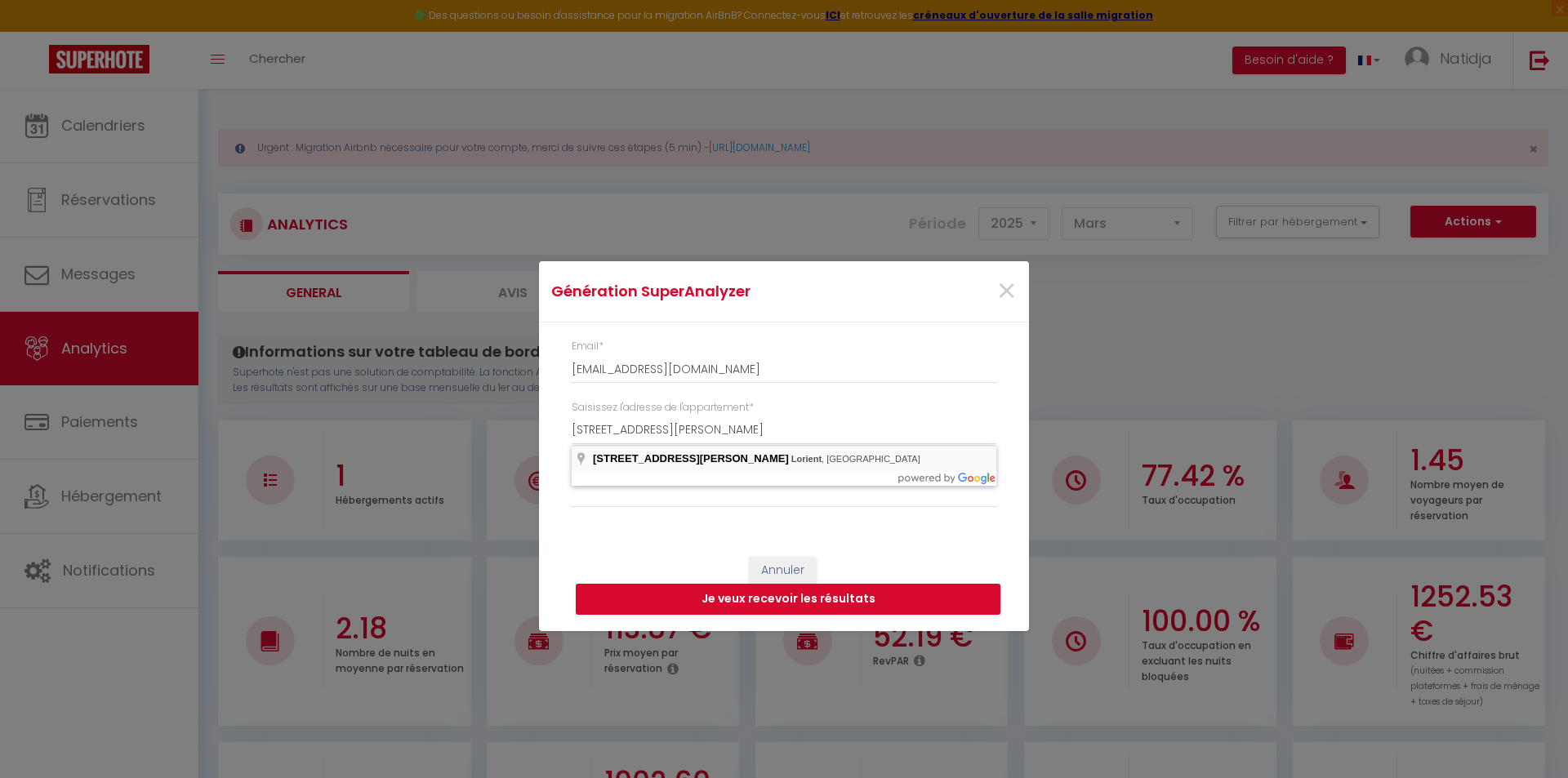
type input "[STREET_ADDRESS][PERSON_NAME]"
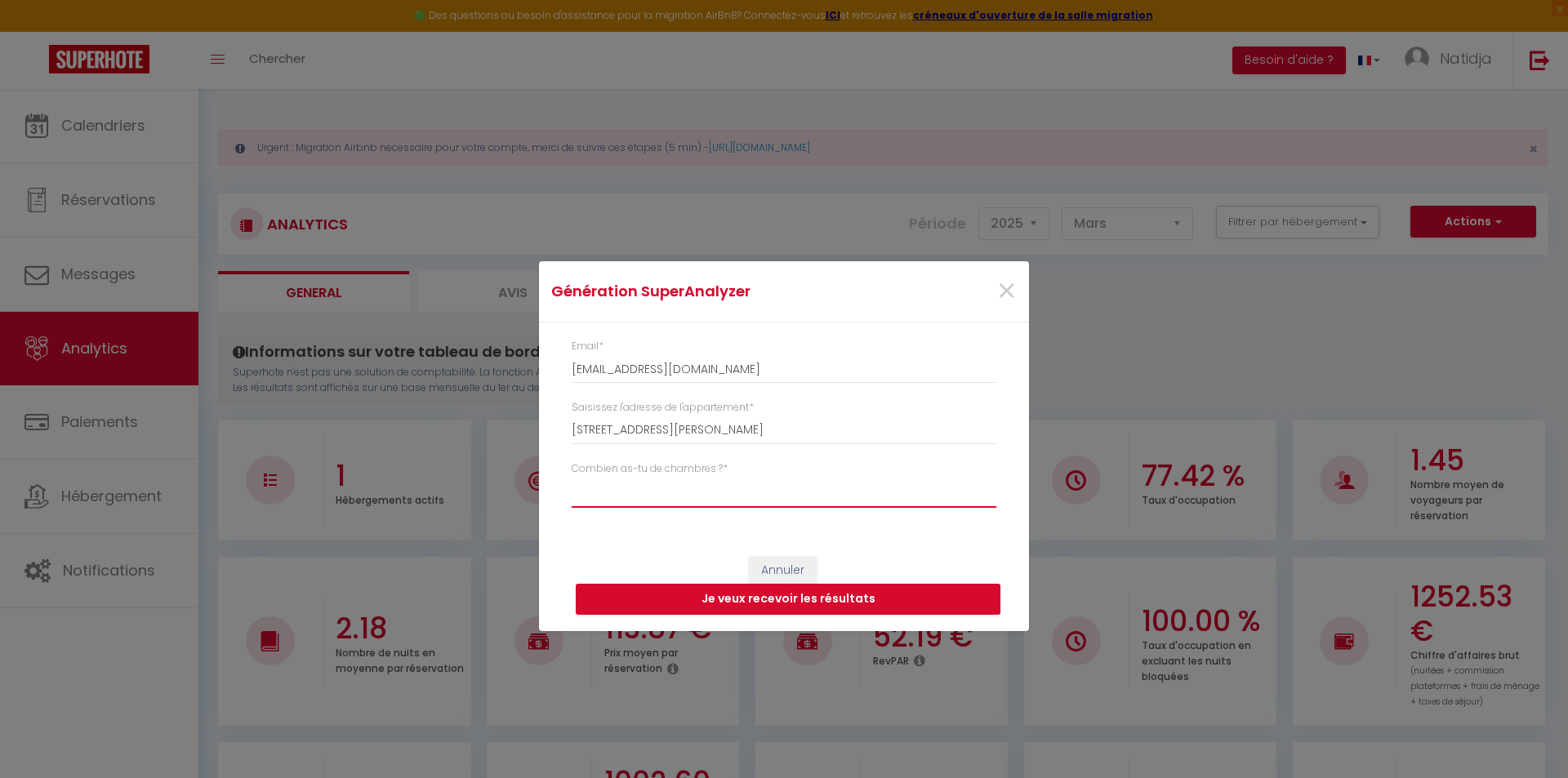
click at [630, 491] on select "Studio 1 chambre 2 chambres 3 chambres 4 chambres +" at bounding box center [784, 491] width 425 height 31
select select "t2"
click at [572, 476] on select "Studio 1 chambre 2 chambres 3 chambres 4 chambres +" at bounding box center [784, 491] width 425 height 31
click at [723, 597] on button "Je veux recevoir les résultats" at bounding box center [788, 598] width 425 height 31
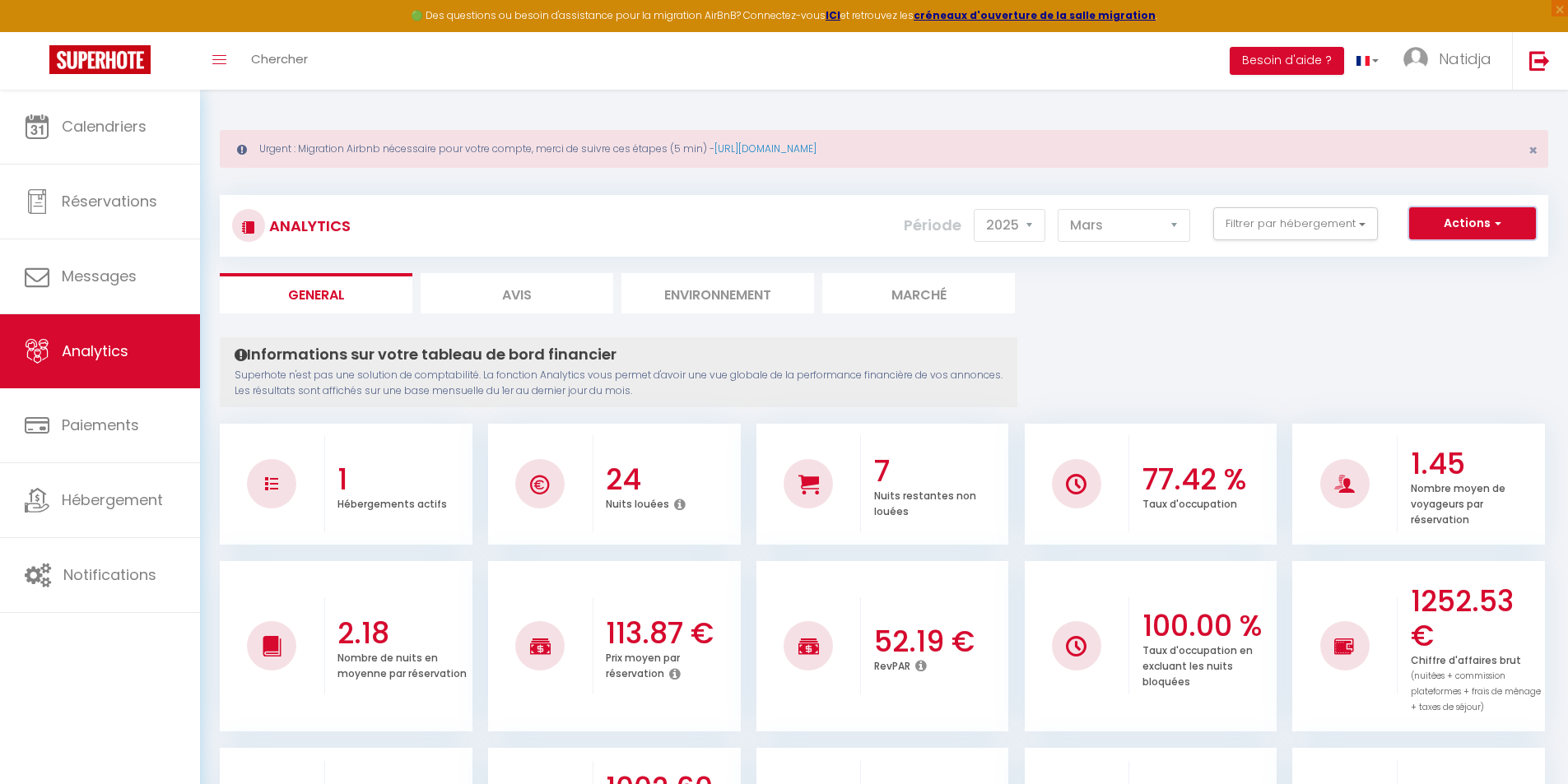
click at [1508, 228] on button "Actions" at bounding box center [1471, 223] width 127 height 33
click at [1447, 304] on link "Génération SuperExtractor" at bounding box center [1431, 301] width 208 height 22
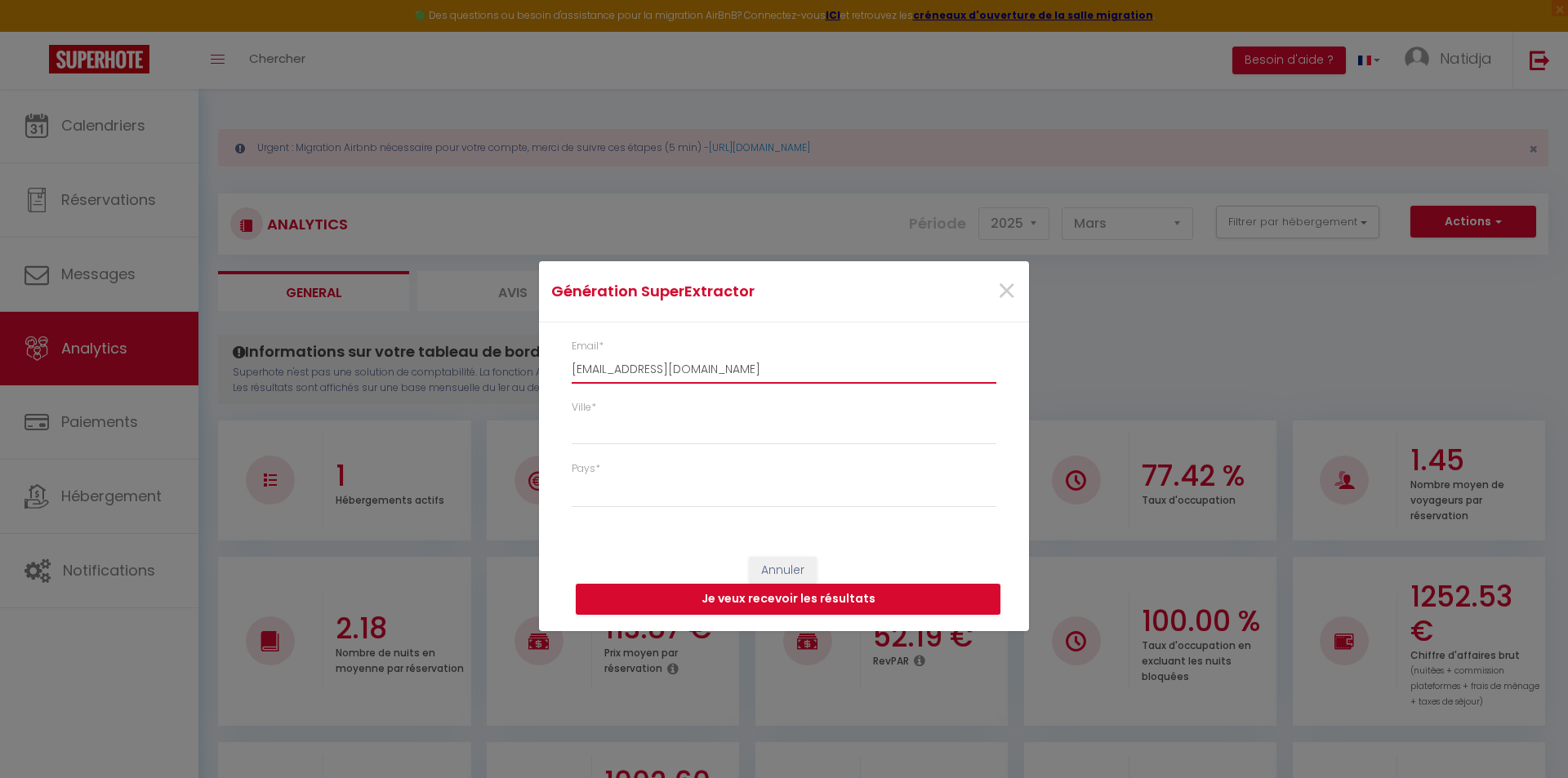
click at [647, 363] on input "[EMAIL_ADDRESS][DOMAIN_NAME]" at bounding box center [784, 369] width 425 height 30
drag, startPoint x: 726, startPoint y: 371, endPoint x: 567, endPoint y: 369, distance: 159.0
click at [567, 369] on div "Email * [EMAIL_ADDRESS][DOMAIN_NAME]" at bounding box center [783, 369] width 446 height 61
paste input "[EMAIL_ADDRESS][DOMAIN_NAME]"
type input "[EMAIL_ADDRESS][DOMAIN_NAME]"
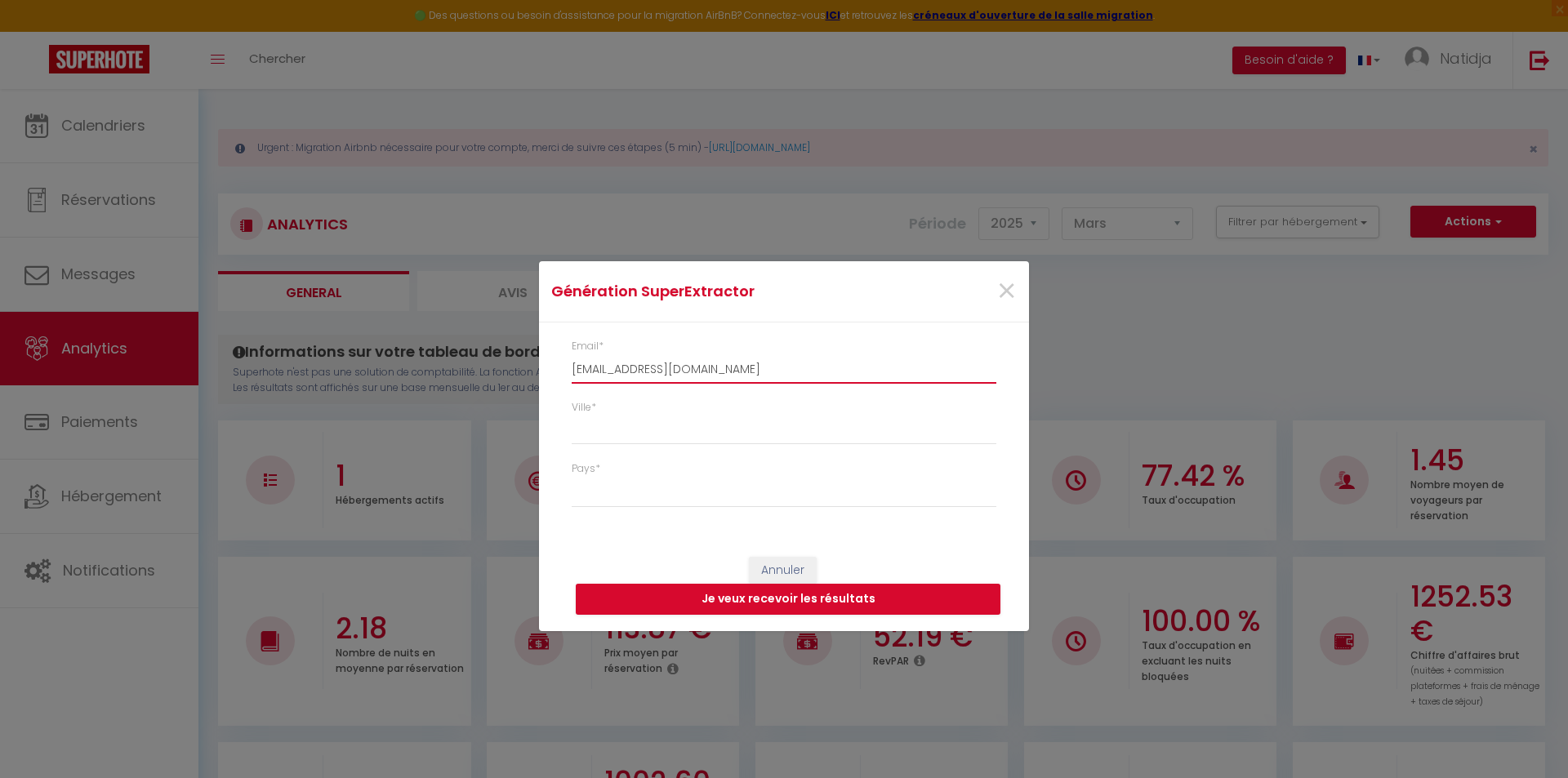
select select
type input "[EMAIL_ADDRESS][DOMAIN_NAME]"
click at [1496, 226] on div "Génération SuperExtractor × Email * [EMAIL_ADDRESS][DOMAIN_NAME] Ville * Pays *…" at bounding box center [784, 389] width 1568 height 778
drag, startPoint x: 1531, startPoint y: 220, endPoint x: 1519, endPoint y: 270, distance: 51.4
click at [1533, 217] on div "Génération SuperExtractor × Email * [EMAIL_ADDRESS][DOMAIN_NAME] Ville * Pays *…" at bounding box center [784, 389] width 1568 height 778
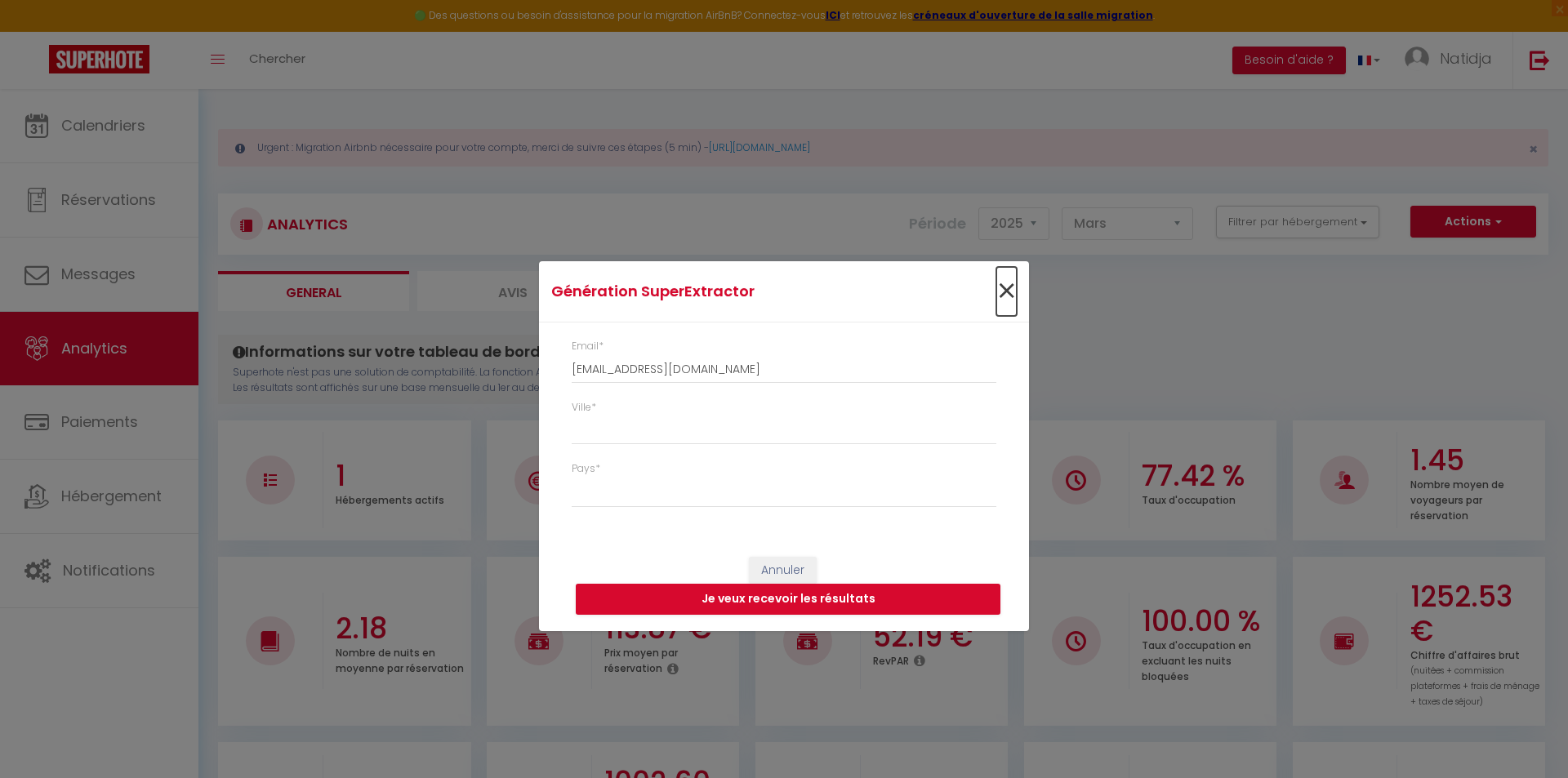
click at [1003, 288] on span "×" at bounding box center [1007, 291] width 20 height 49
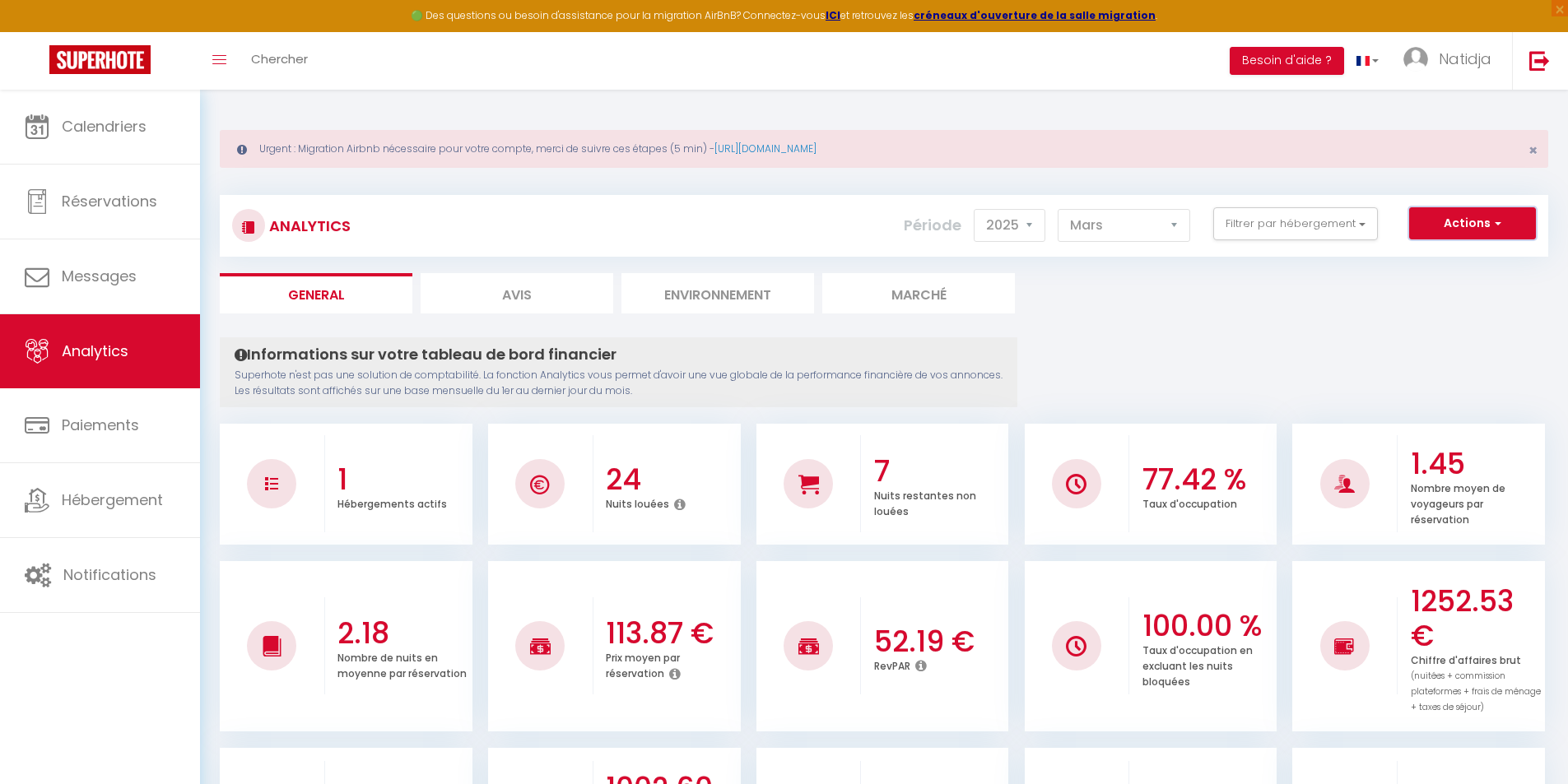
click at [1503, 229] on button "Actions" at bounding box center [1471, 223] width 127 height 33
click at [1481, 303] on link "Génération SuperExtractor" at bounding box center [1431, 301] width 208 height 22
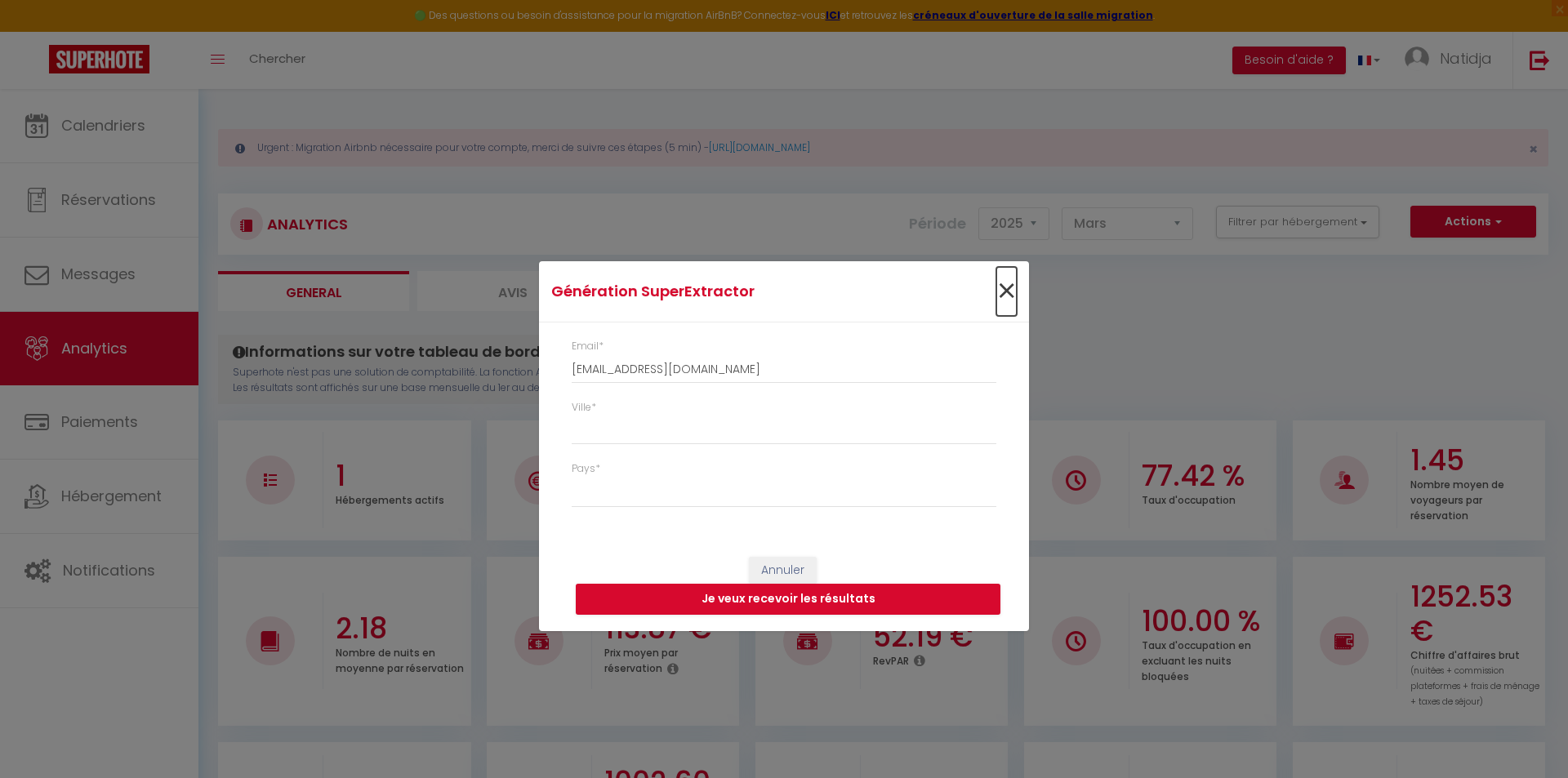
click at [1013, 295] on span "×" at bounding box center [1007, 291] width 20 height 49
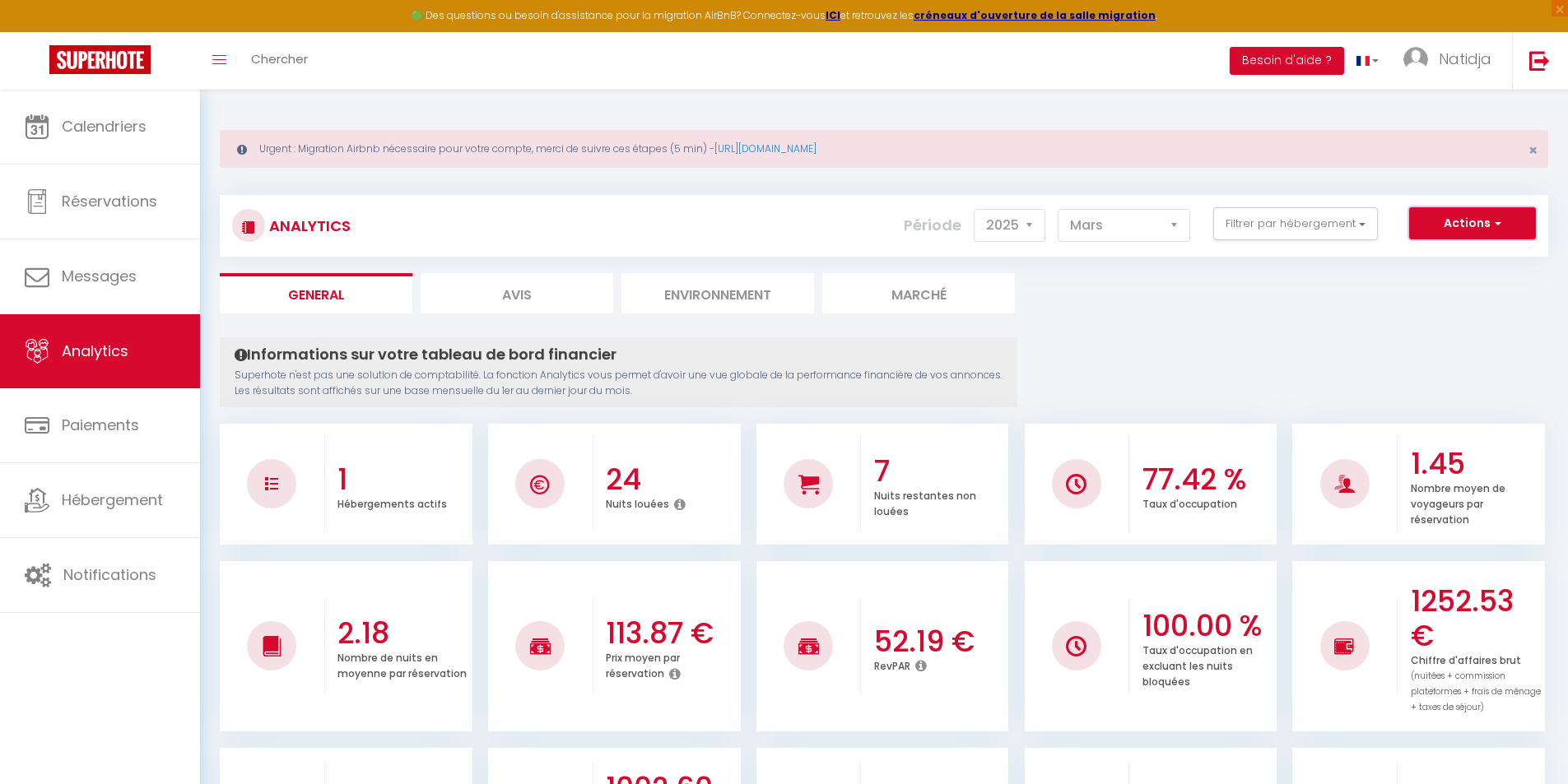
click at [1492, 217] on span "button" at bounding box center [1495, 223] width 10 height 17
click at [1482, 276] on link "Génération SuperAnalyzer" at bounding box center [1431, 280] width 208 height 22
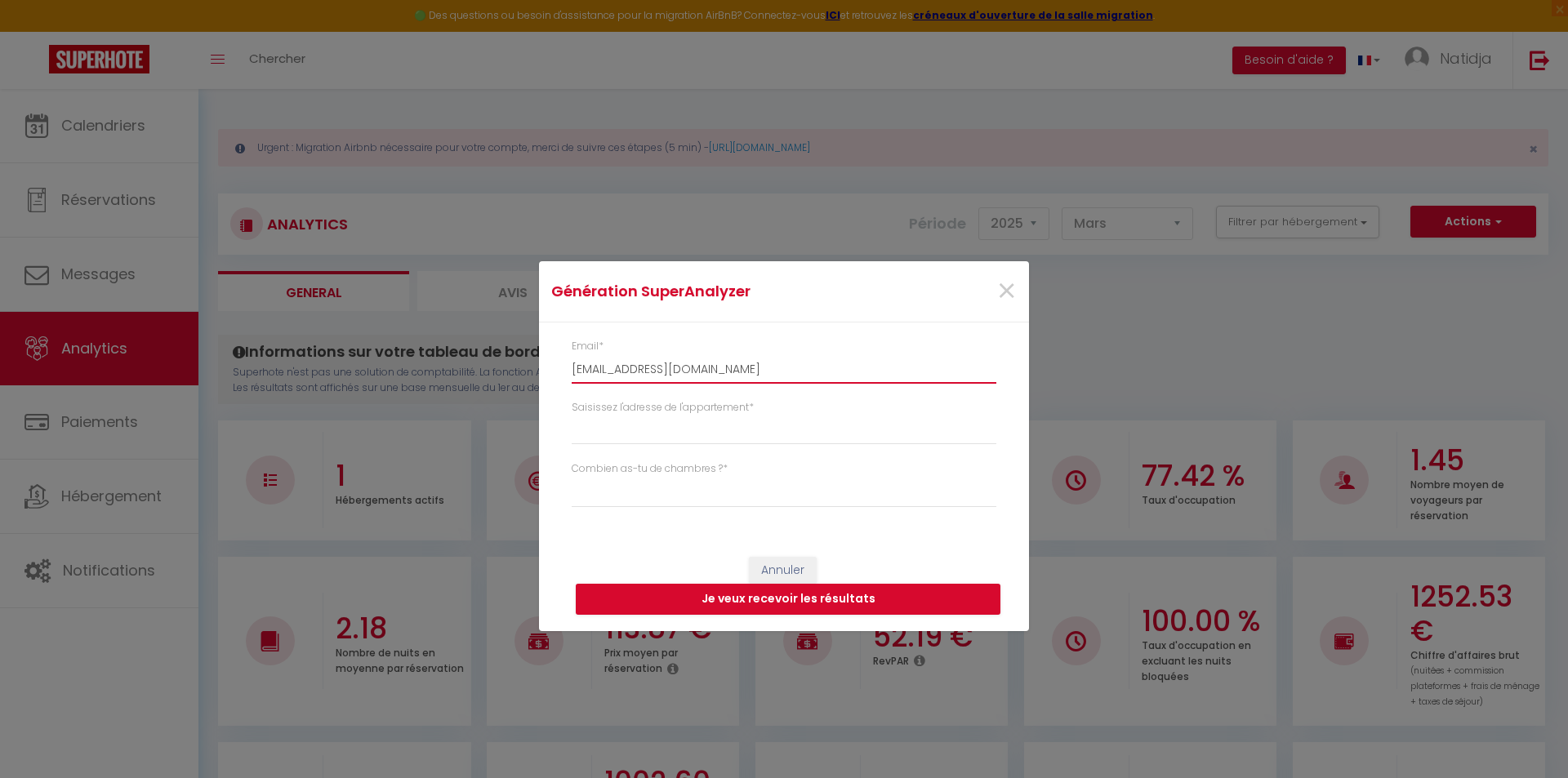
drag, startPoint x: 693, startPoint y: 361, endPoint x: 547, endPoint y: 372, distance: 146.4
click at [547, 375] on div "Email * [EMAIL_ADDRESS][DOMAIN_NAME] Saisissez l'adresse de l'appartement * Com…" at bounding box center [784, 431] width 490 height 218
paste input "[EMAIL_ADDRESS][DOMAIN_NAME]"
type input "[EMAIL_ADDRESS][DOMAIN_NAME]"
select select
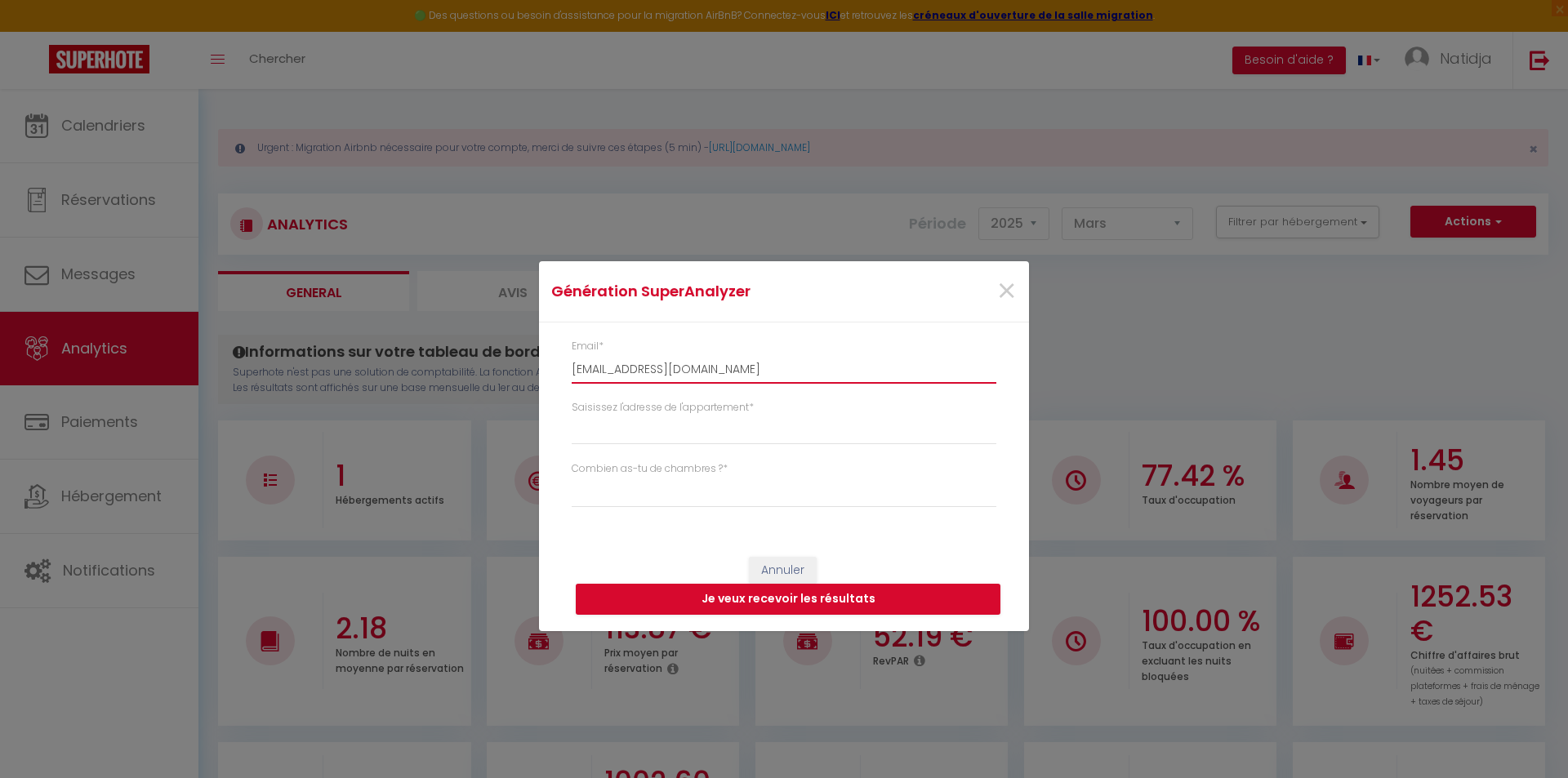
type input "[EMAIL_ADDRESS][DOMAIN_NAME]"
click at [642, 437] on input "Saisissez l'adresse de l'appartement *" at bounding box center [784, 430] width 425 height 30
drag, startPoint x: 660, startPoint y: 435, endPoint x: 1166, endPoint y: 288, distance: 526.9
click at [1166, 288] on div "Génération SuperAnalyzer × Email * [EMAIL_ADDRESS][DOMAIN_NAME] Saisissez l'adr…" at bounding box center [784, 389] width 1568 height 778
click at [727, 428] on input "1 passe kerlouano" at bounding box center [784, 430] width 425 height 30
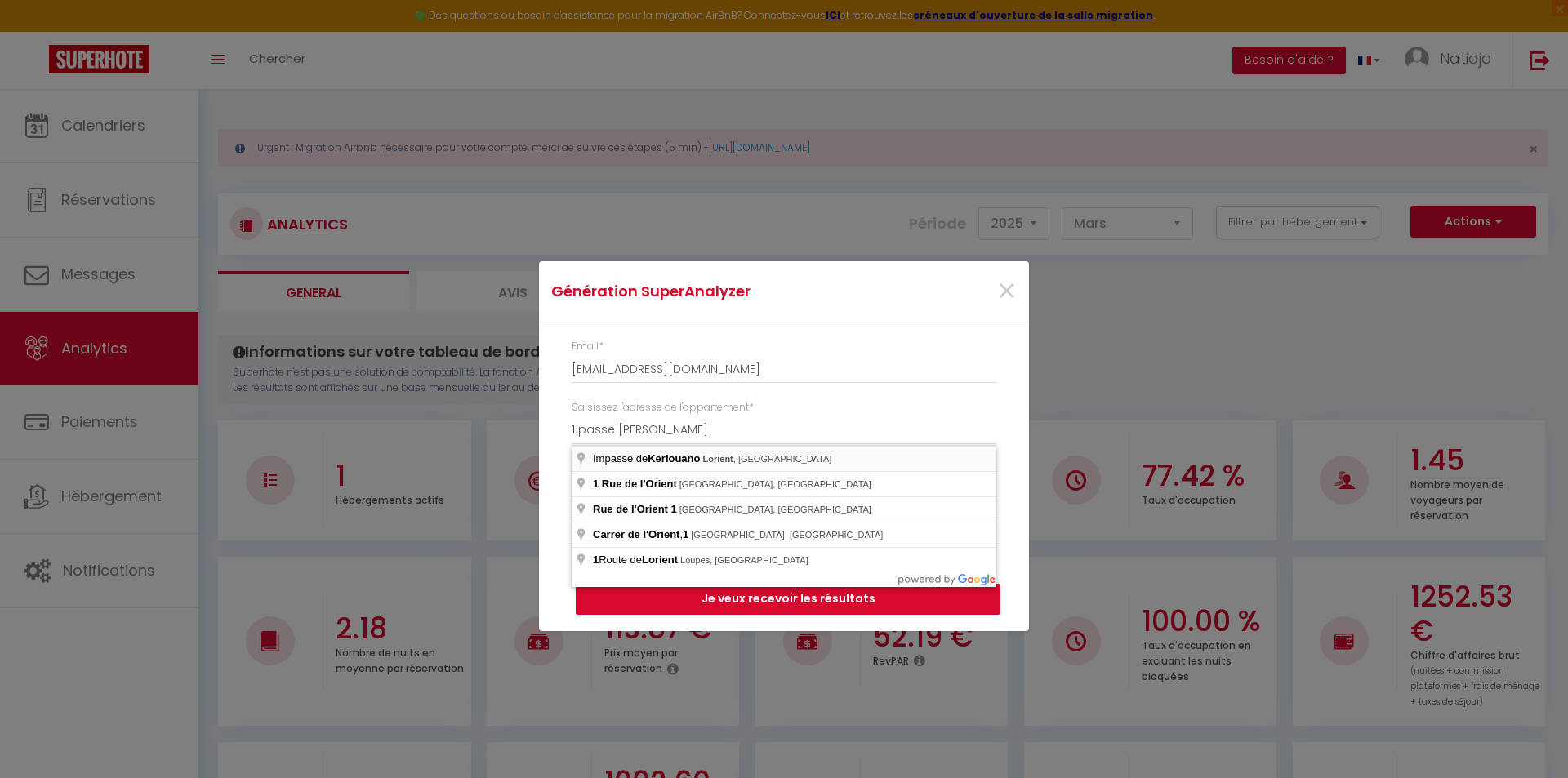
type input "Impasse de Kerlouano, [GEOGRAPHIC_DATA], [GEOGRAPHIC_DATA]"
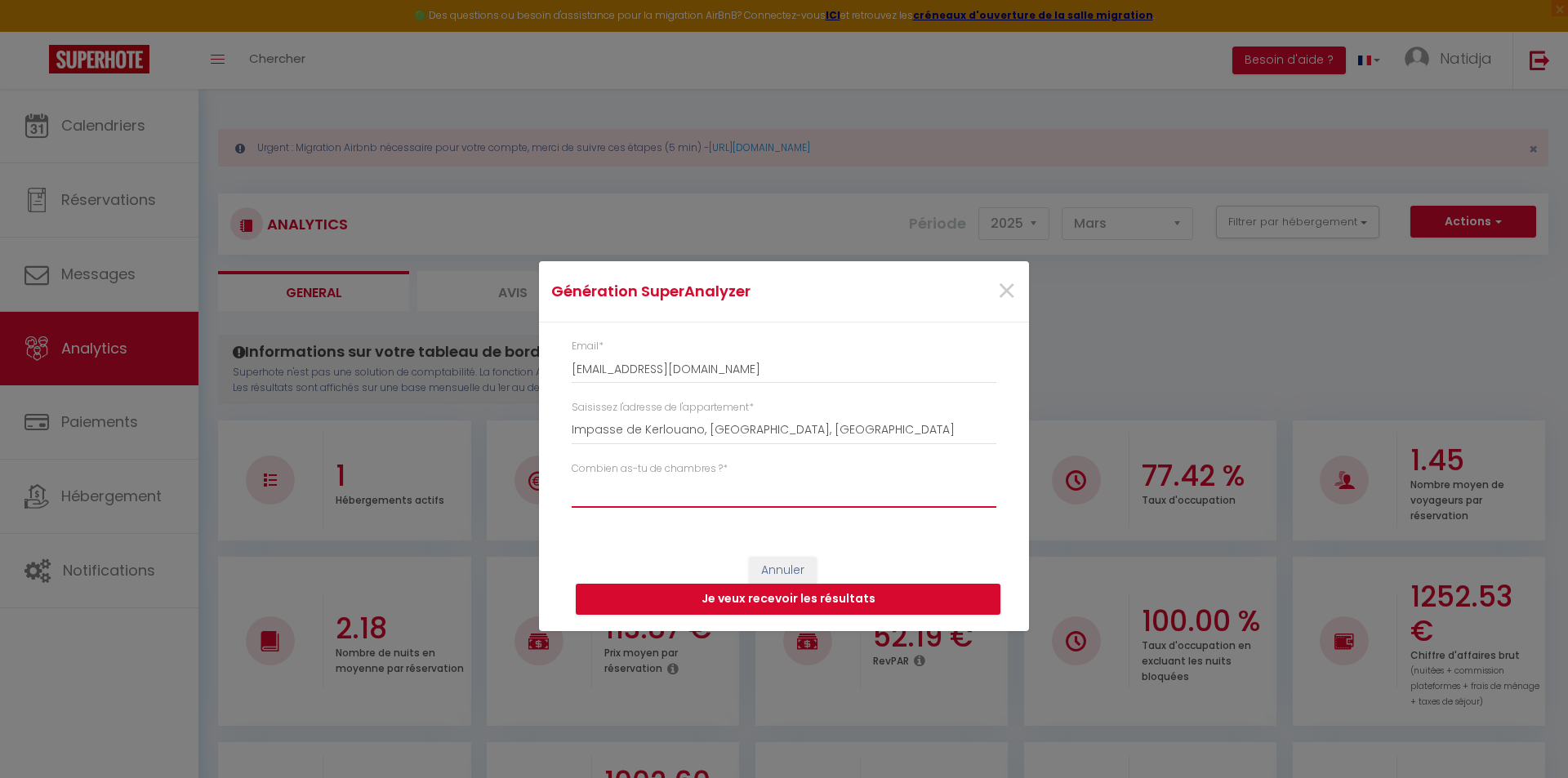
click at [686, 499] on select "Studio 1 chambre 2 chambres 3 chambres 4 chambres +" at bounding box center [784, 491] width 425 height 31
select select "studio"
click at [572, 476] on select "Studio 1 chambre 2 chambres 3 chambres 4 chambres +" at bounding box center [784, 491] width 425 height 31
click at [851, 606] on button "Je veux recevoir les résultats" at bounding box center [788, 598] width 425 height 31
